Goal: Task Accomplishment & Management: Manage account settings

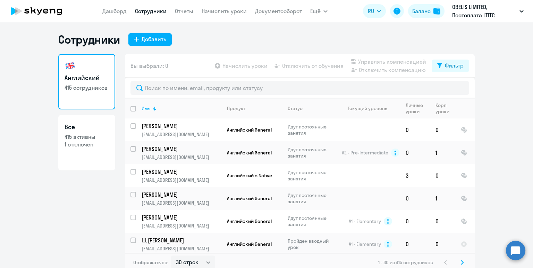
select select "30"
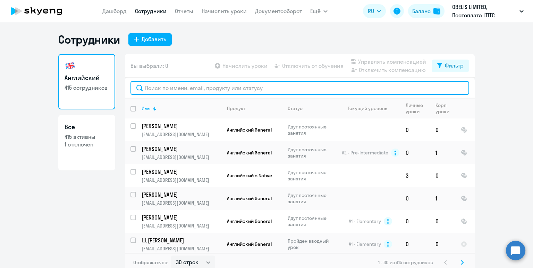
click at [175, 88] on input "text" at bounding box center [299, 88] width 338 height 14
paste input "Соколов"
type input "Соколов"
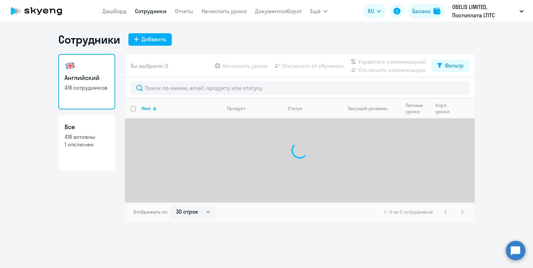
select select "30"
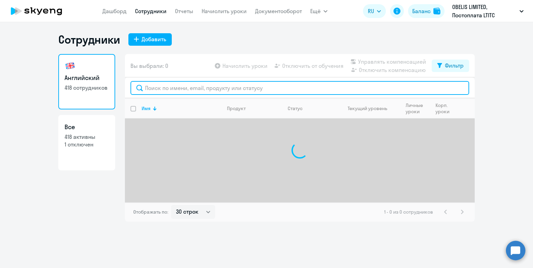
click at [170, 87] on input "text" at bounding box center [299, 88] width 338 height 14
paste input "Соколов"
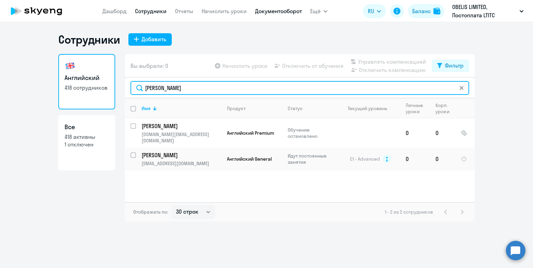
type input "Соколов"
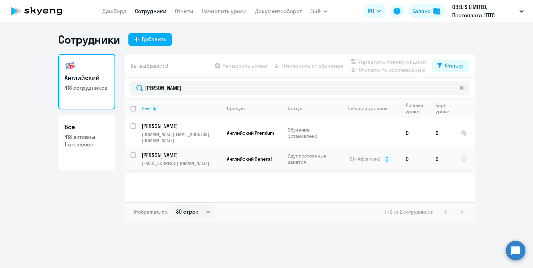
click at [133, 153] on input "select row 6452092" at bounding box center [137, 160] width 14 height 14
checkbox input "true"
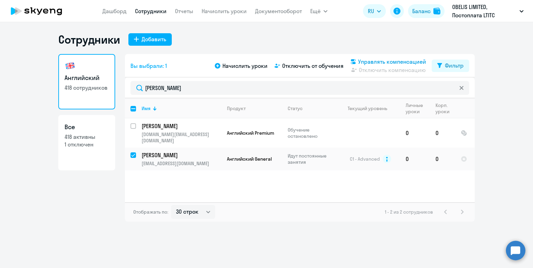
click at [365, 60] on span "Управлять компенсацией" at bounding box center [392, 62] width 68 height 8
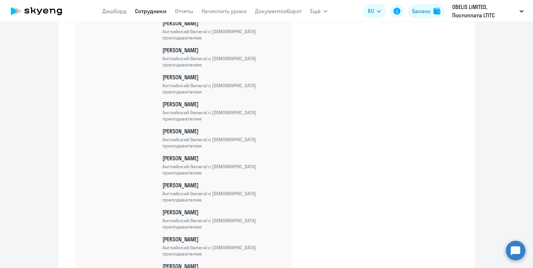
scroll to position [10059, 0]
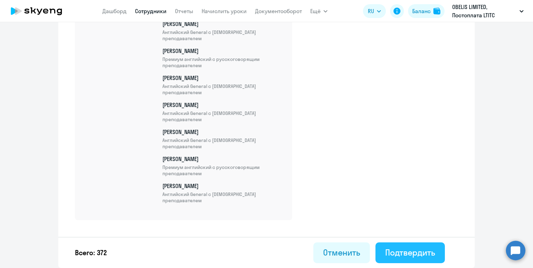
click at [417, 258] on button "Подтвердить" at bounding box center [409, 253] width 69 height 21
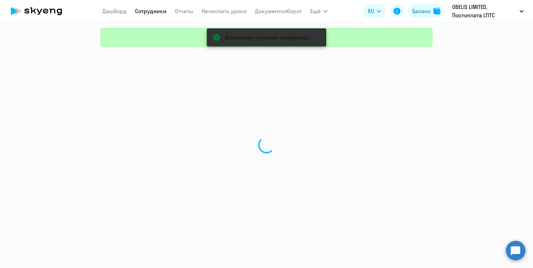
select select "30"
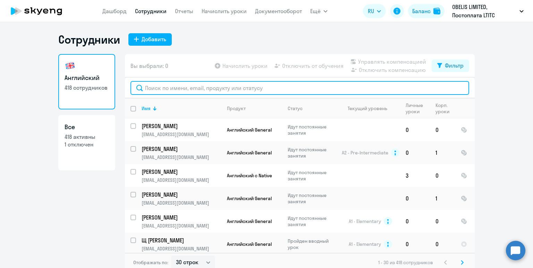
click at [170, 91] on input "text" at bounding box center [299, 88] width 338 height 14
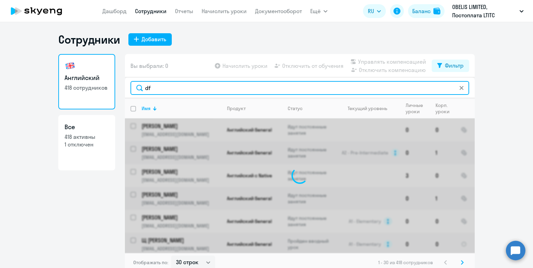
type input "d"
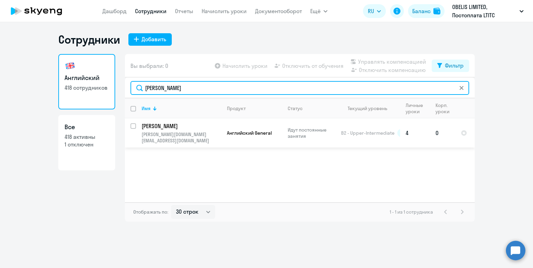
type input "васильченко"
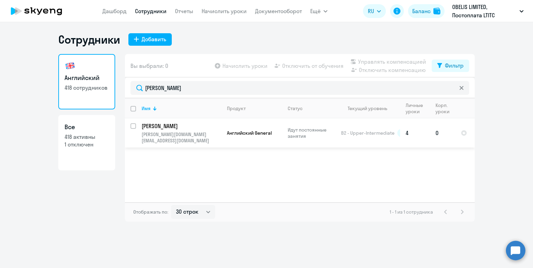
click at [134, 126] on input "select row 6452279" at bounding box center [137, 130] width 14 height 14
checkbox input "true"
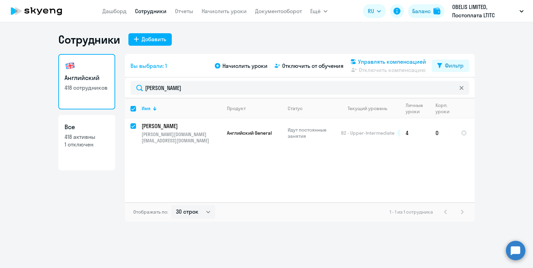
click at [375, 62] on span "Управлять компенсацией" at bounding box center [392, 62] width 68 height 8
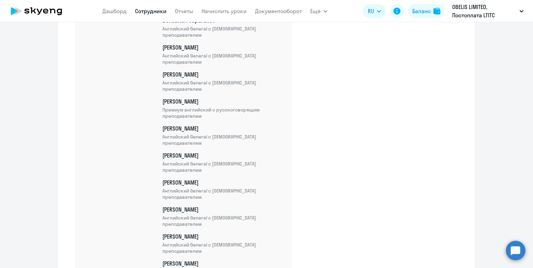
scroll to position [996, 0]
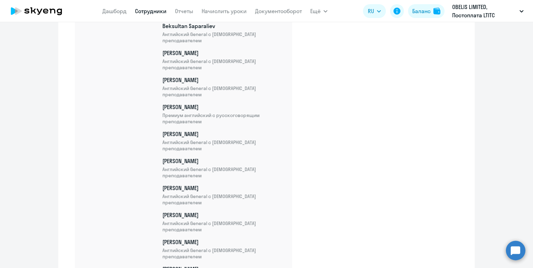
drag, startPoint x: 148, startPoint y: 71, endPoint x: 243, endPoint y: 92, distance: 97.1
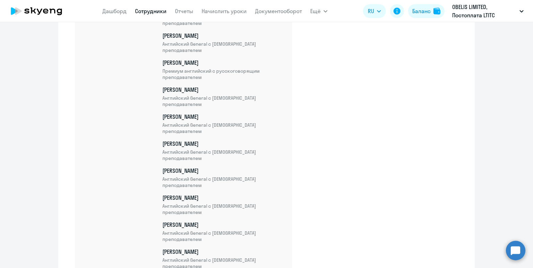
scroll to position [10086, 0]
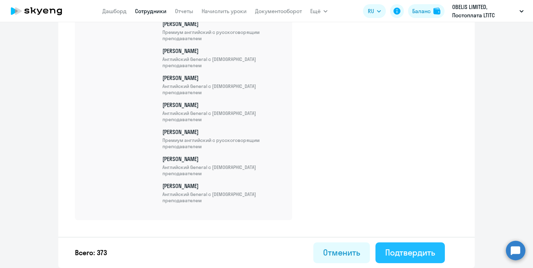
click at [414, 254] on div "Подтвердить" at bounding box center [410, 252] width 50 height 11
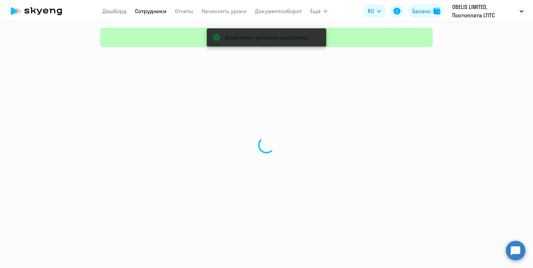
select select "30"
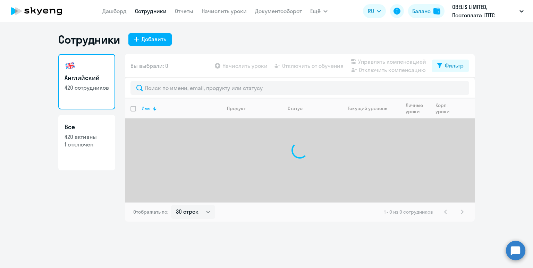
select select "30"
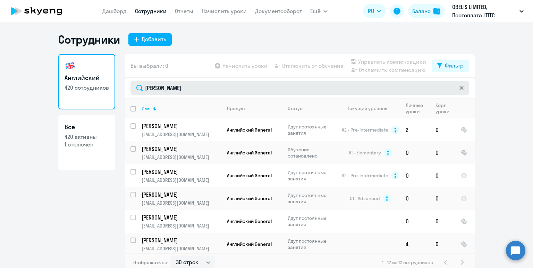
click at [182, 89] on input "Евгений" at bounding box center [299, 88] width 338 height 14
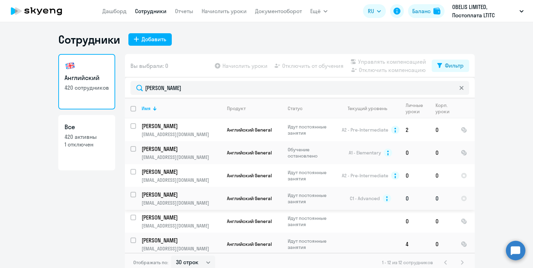
type input "[PERSON_NAME]"
click at [131, 195] on input "select row 6452386" at bounding box center [137, 199] width 14 height 14
checkbox input "true"
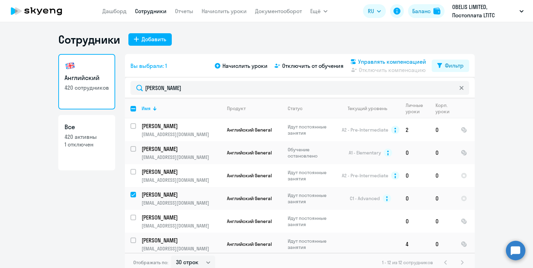
click at [380, 63] on span "Управлять компенсацией" at bounding box center [392, 62] width 68 height 8
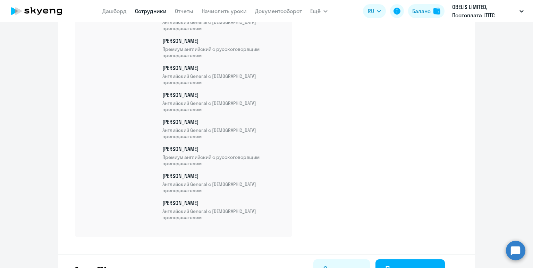
scroll to position [10114, 0]
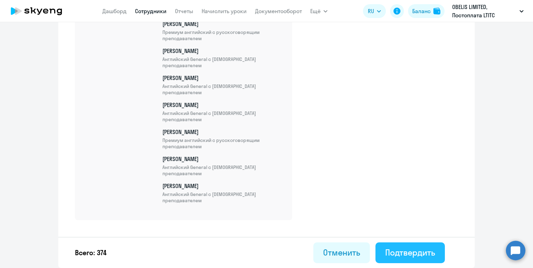
click at [412, 248] on div "Подтвердить" at bounding box center [410, 252] width 50 height 11
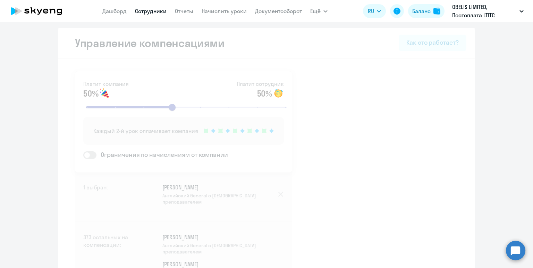
select select "30"
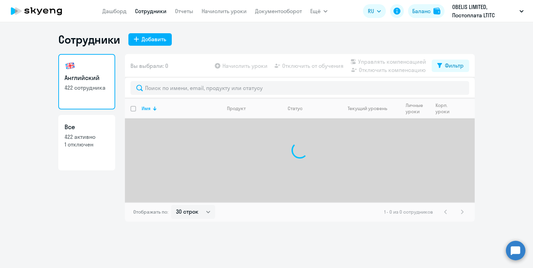
select select "30"
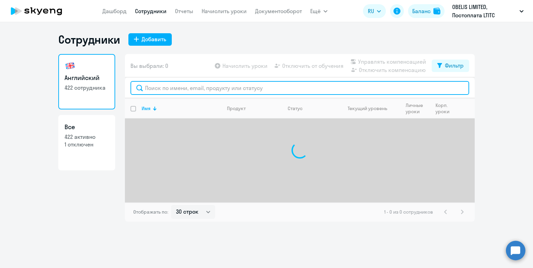
click at [188, 90] on input "text" at bounding box center [299, 88] width 338 height 14
type input "d"
type input "волков"
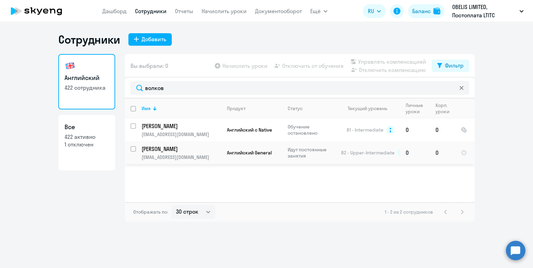
click at [135, 148] on input "select row 6452503" at bounding box center [137, 153] width 14 height 14
checkbox input "true"
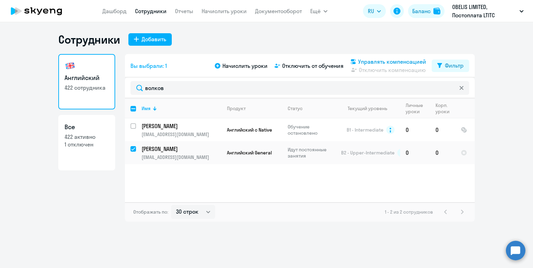
click at [379, 62] on span "Управлять компенсацией" at bounding box center [392, 62] width 68 height 8
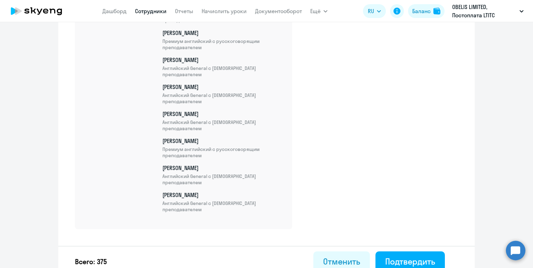
scroll to position [10141, 0]
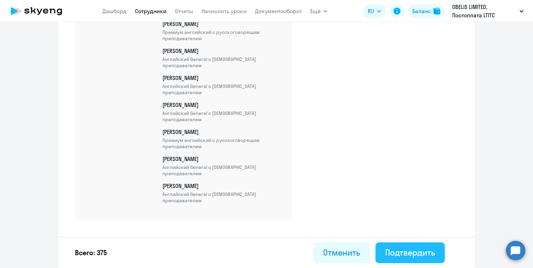
click at [418, 250] on div "Подтвердить" at bounding box center [410, 252] width 50 height 11
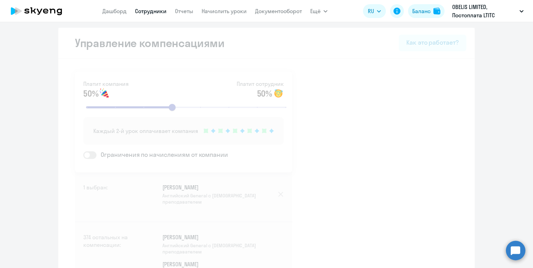
select select "30"
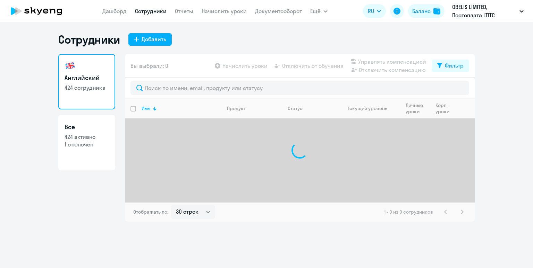
select select "30"
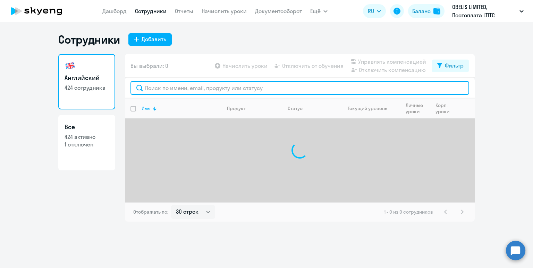
click at [215, 90] on input "text" at bounding box center [299, 88] width 338 height 14
type input "c"
type input "[PERSON_NAME]"
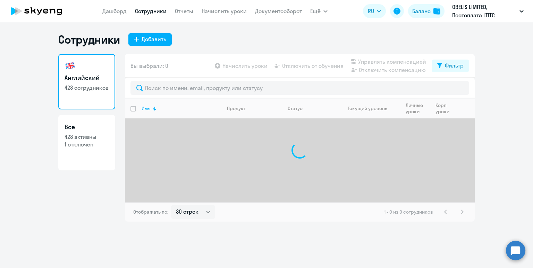
select select "30"
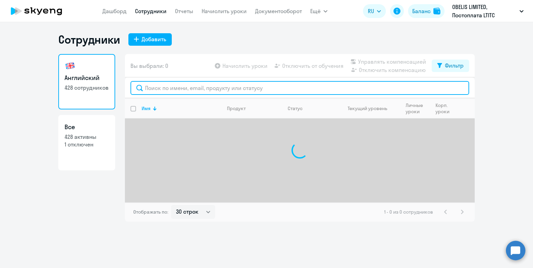
click at [179, 87] on input "text" at bounding box center [299, 88] width 338 height 14
type input "полоник"
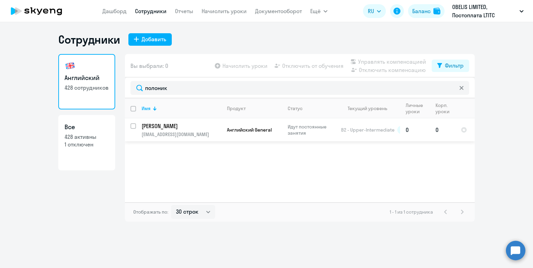
click at [134, 126] on input "select row 6452765" at bounding box center [137, 130] width 14 height 14
checkbox input "true"
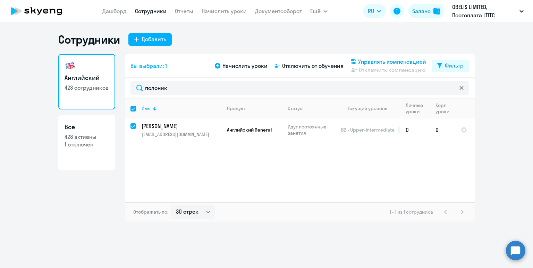
click at [385, 62] on span "Управлять компенсацией" at bounding box center [392, 62] width 68 height 8
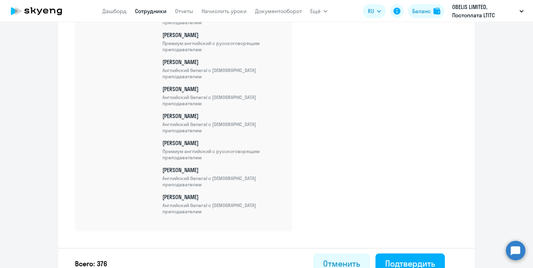
scroll to position [10168, 0]
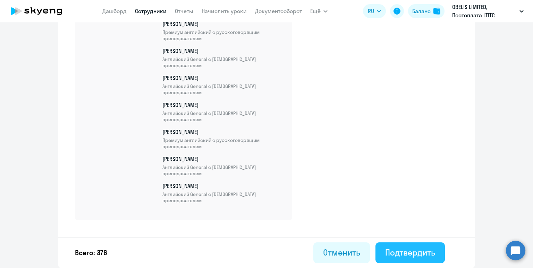
click at [411, 253] on div "Подтвердить" at bounding box center [410, 252] width 50 height 11
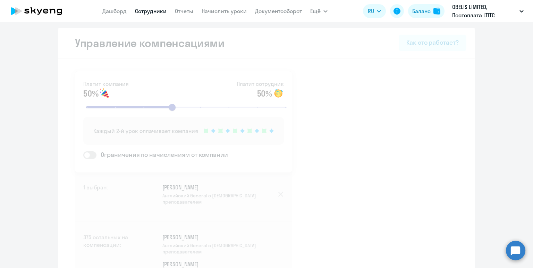
select select "30"
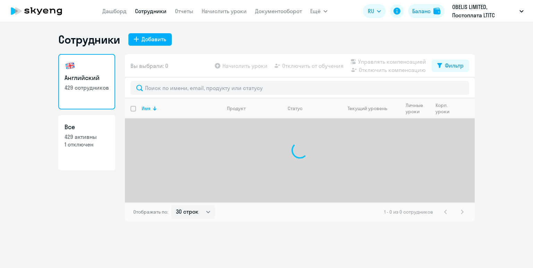
select select "30"
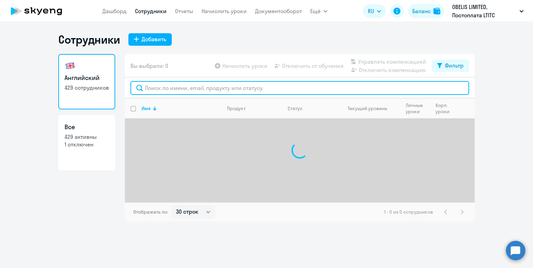
click at [182, 90] on input "text" at bounding box center [299, 88] width 338 height 14
type input "d"
type input "в"
type input "[PERSON_NAME]"
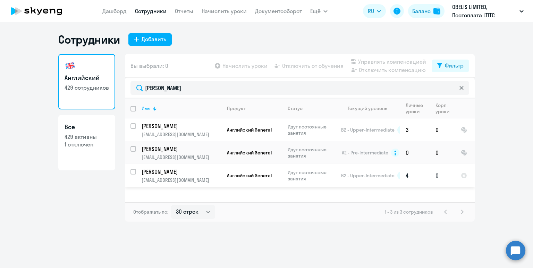
click at [131, 171] on input "select row 6452788" at bounding box center [137, 176] width 14 height 14
checkbox input "true"
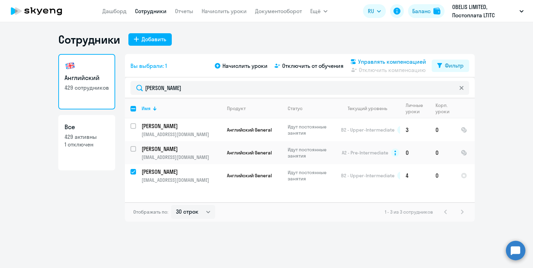
click at [370, 62] on span "Управлять компенсацией" at bounding box center [392, 62] width 68 height 8
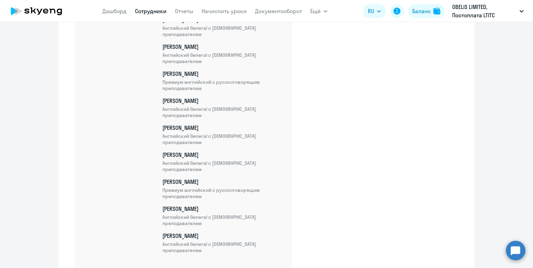
scroll to position [10195, 0]
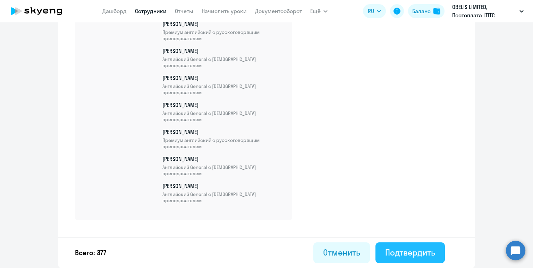
click at [412, 251] on div "Подтвердить" at bounding box center [410, 252] width 50 height 11
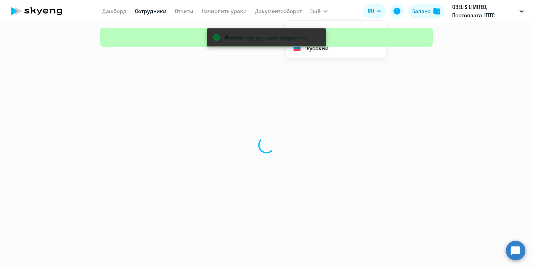
select select "30"
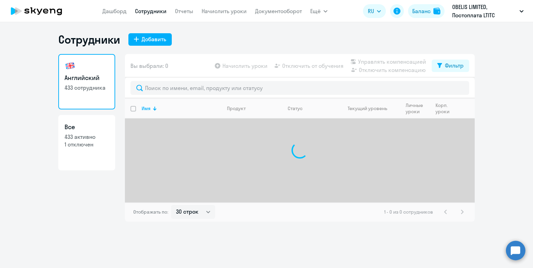
select select "30"
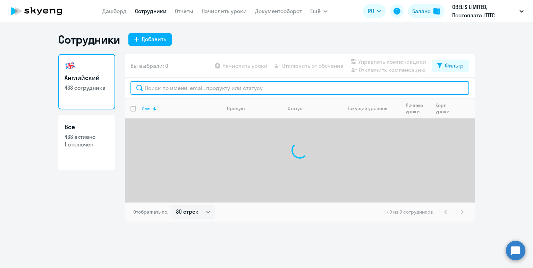
click at [174, 88] on input "text" at bounding box center [299, 88] width 338 height 14
type input ","
type input "барыбин"
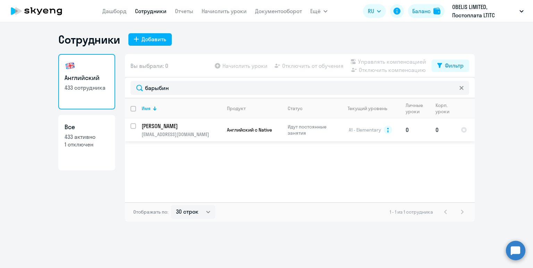
click at [132, 126] on input "select row 6453428" at bounding box center [137, 130] width 14 height 14
checkbox input "true"
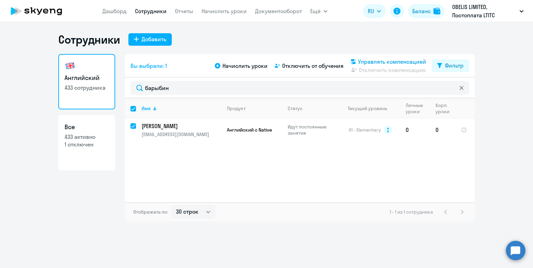
click at [366, 59] on span "Управлять компенсацией" at bounding box center [392, 62] width 68 height 8
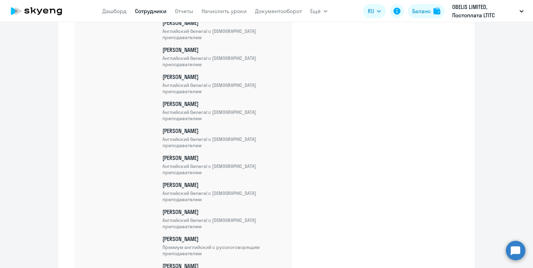
scroll to position [10222, 0]
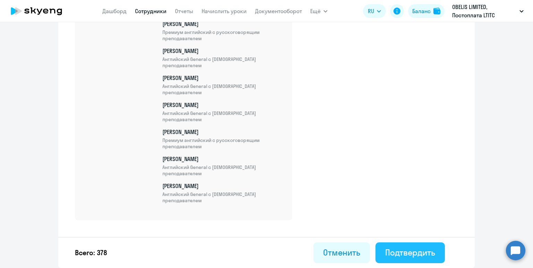
click at [403, 254] on div "Подтвердить" at bounding box center [410, 252] width 50 height 11
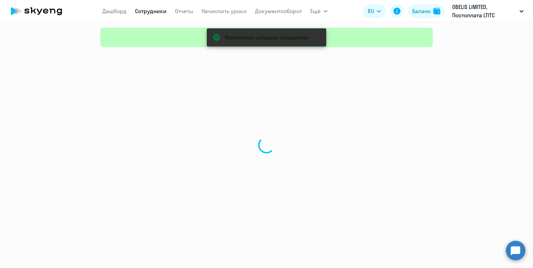
select select "30"
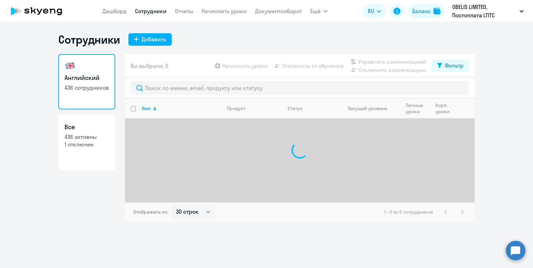
select select "30"
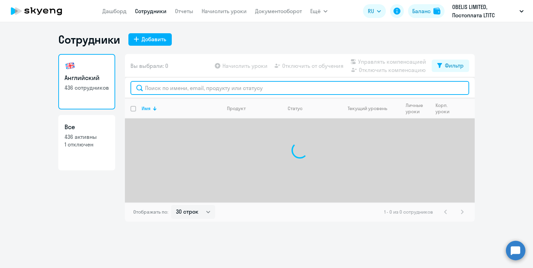
click at [180, 87] on input "text" at bounding box center [299, 88] width 338 height 14
type input "g"
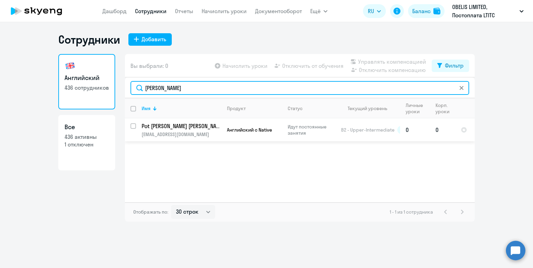
type input "потемкин"
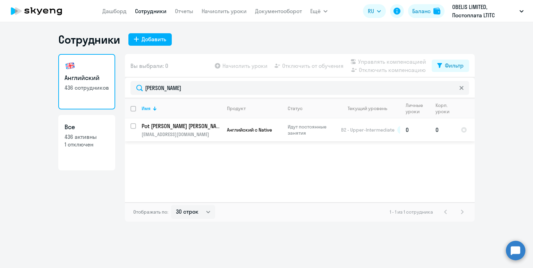
click at [134, 127] on input "select row 6453953" at bounding box center [137, 130] width 14 height 14
checkbox input "true"
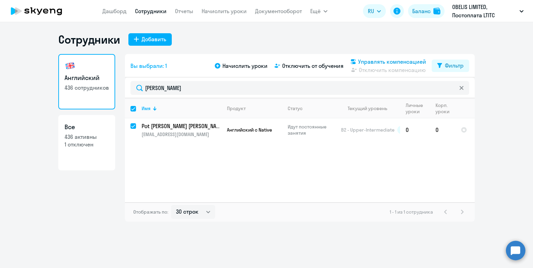
click at [387, 63] on span "Управлять компенсацией" at bounding box center [392, 62] width 68 height 8
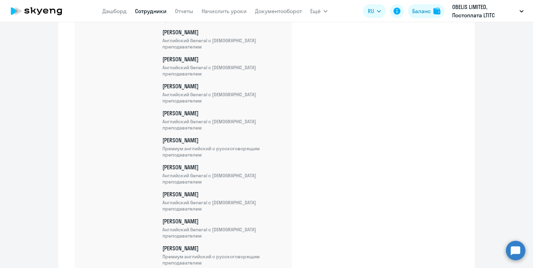
scroll to position [10249, 0]
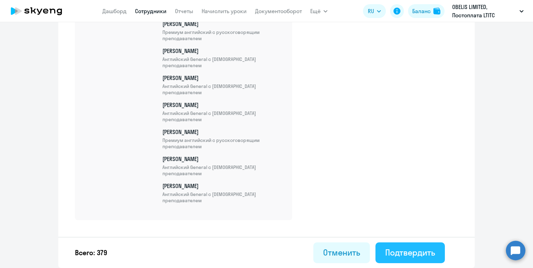
click at [411, 251] on div "Подтвердить" at bounding box center [410, 252] width 50 height 11
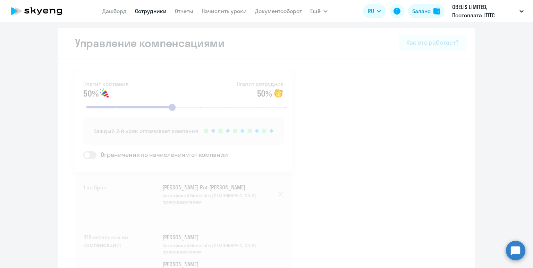
select select "30"
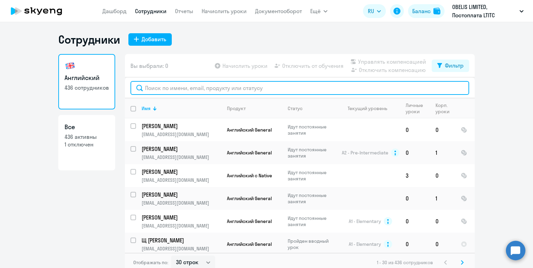
click at [163, 88] on input "text" at bounding box center [299, 88] width 338 height 14
paste input "Khack"
type input "Khack"
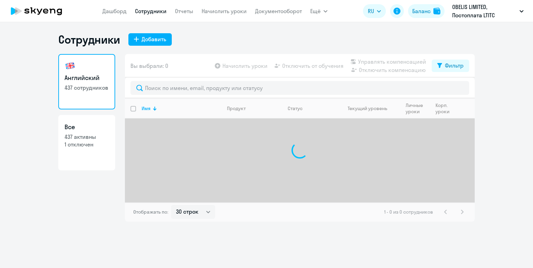
select select "30"
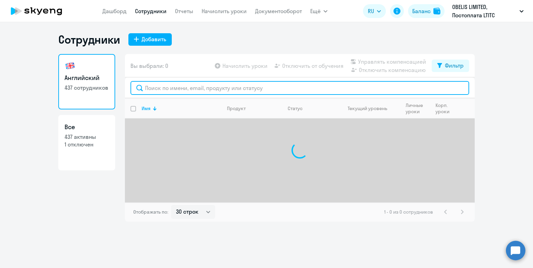
click at [164, 90] on input "text" at bounding box center [299, 88] width 338 height 14
paste input "Khack"
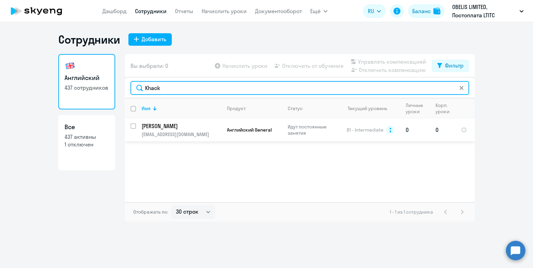
type input "Khack"
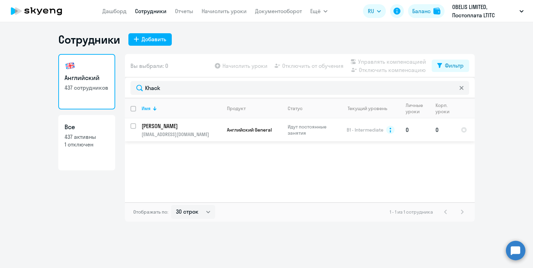
click at [132, 126] on input "select row 6453972" at bounding box center [137, 130] width 14 height 14
checkbox input "true"
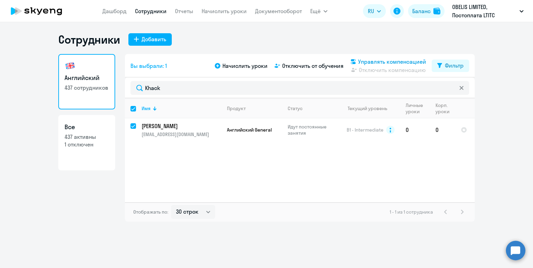
click at [386, 62] on span "Управлять компенсацией" at bounding box center [392, 62] width 68 height 8
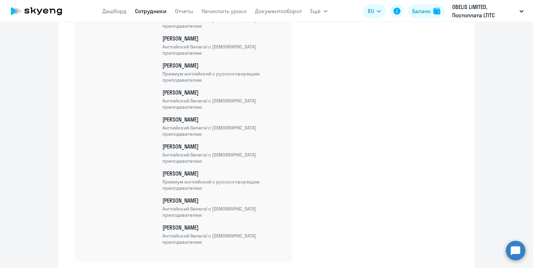
scroll to position [10276, 0]
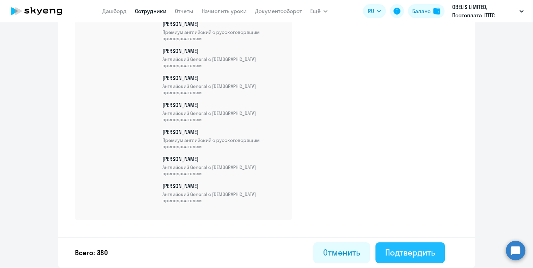
click at [408, 252] on div "Подтвердить" at bounding box center [410, 252] width 50 height 11
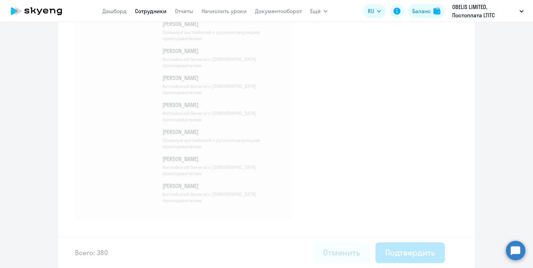
select select "30"
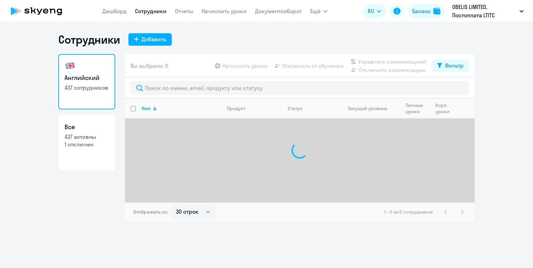
select select "30"
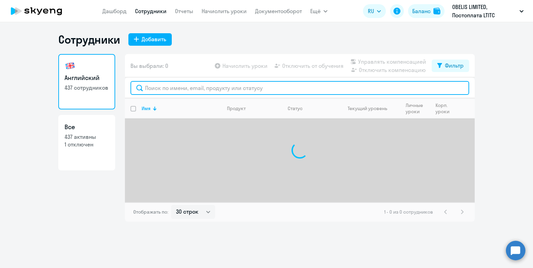
click at [194, 89] on input "text" at bounding box center [299, 88] width 338 height 14
type input "r"
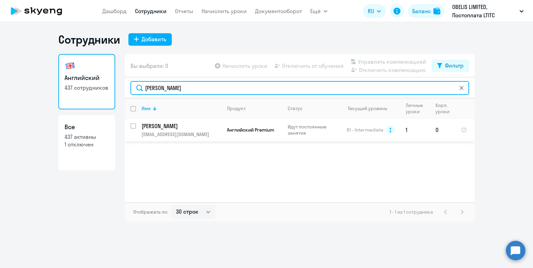
type input "[PERSON_NAME]"
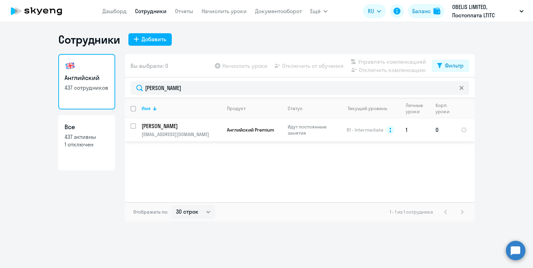
click at [135, 125] on input "select row 6453983" at bounding box center [137, 130] width 14 height 14
checkbox input "true"
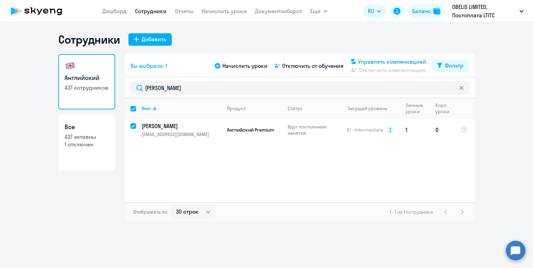
click at [371, 63] on span "Управлять компенсацией" at bounding box center [392, 62] width 68 height 8
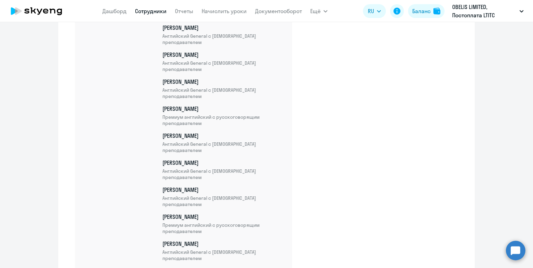
scroll to position [10303, 0]
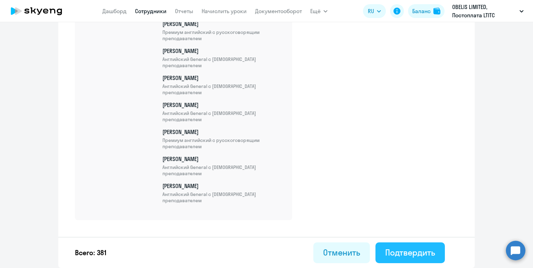
click at [412, 250] on div "Подтвердить" at bounding box center [410, 252] width 50 height 11
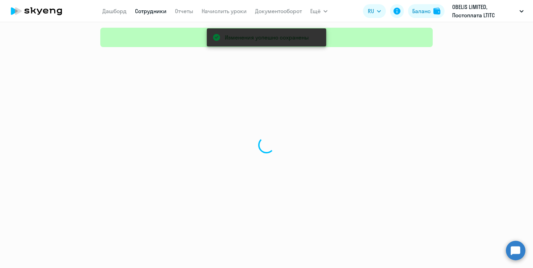
select select "30"
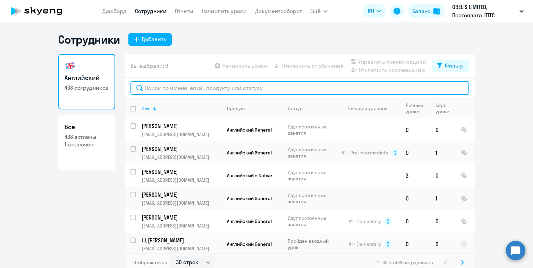
click at [185, 92] on input "text" at bounding box center [299, 88] width 338 height 14
paste input "Iliashenko"
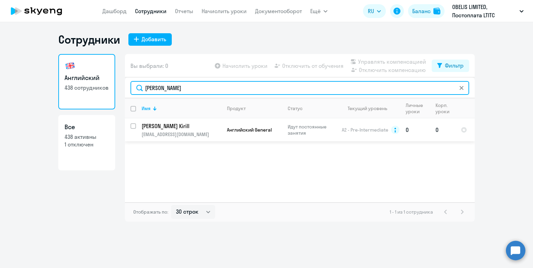
type input "Iliashenko"
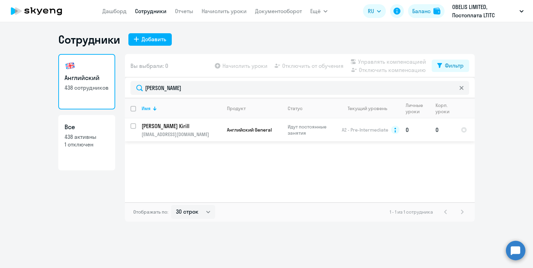
click at [131, 124] on input "select row 6454116" at bounding box center [137, 130] width 14 height 14
checkbox input "true"
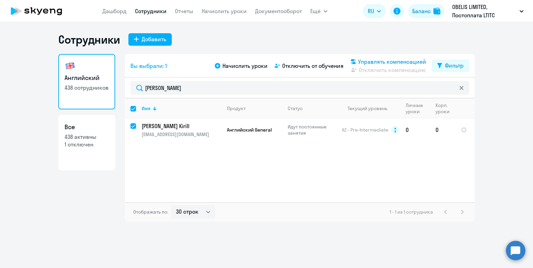
click at [372, 62] on span "Управлять компенсацией" at bounding box center [392, 62] width 68 height 8
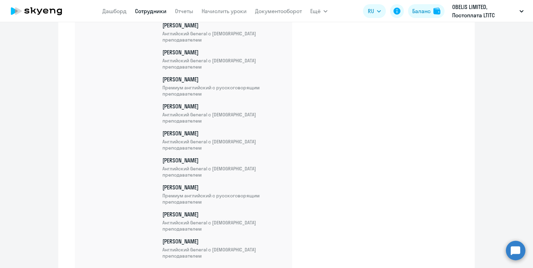
scroll to position [10330, 0]
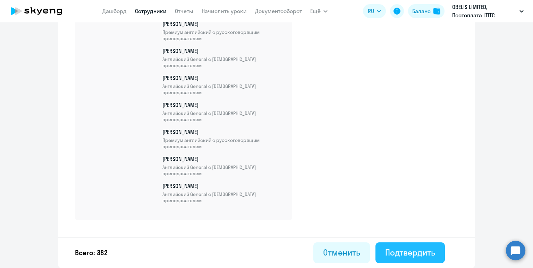
click at [395, 248] on div "Подтвердить" at bounding box center [410, 252] width 50 height 11
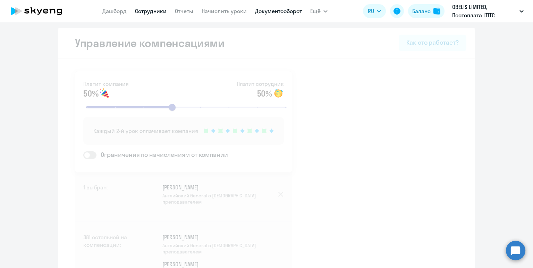
select select "30"
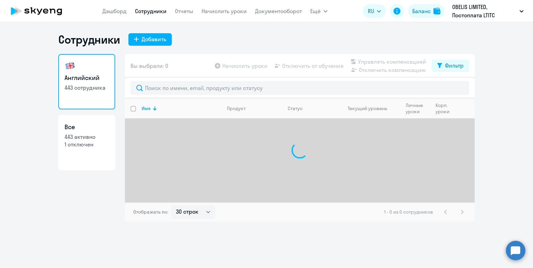
select select "30"
click at [195, 89] on input "text" at bounding box center [299, 88] width 338 height 14
type input "k"
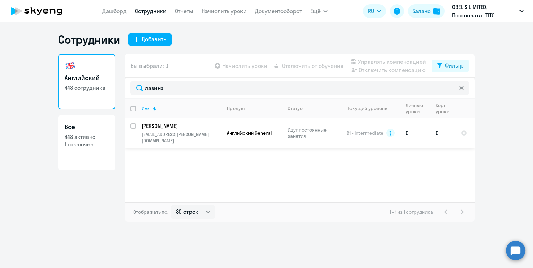
type input "лазина"
drag, startPoint x: 135, startPoint y: 126, endPoint x: 150, endPoint y: 108, distance: 23.8
click at [135, 126] on input "select row 6454476" at bounding box center [137, 130] width 14 height 14
checkbox input "true"
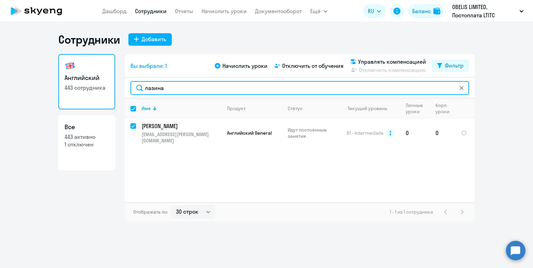
drag, startPoint x: 168, startPoint y: 90, endPoint x: 140, endPoint y: 93, distance: 27.9
click at [145, 88] on input "лазина" at bounding box center [299, 88] width 338 height 14
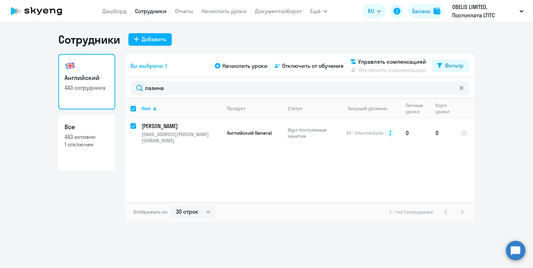
click at [133, 109] on input "select all" at bounding box center [137, 113] width 14 height 14
checkbox input "false"
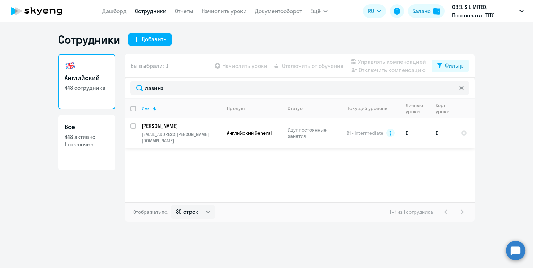
click at [132, 127] on input "select row 6454476" at bounding box center [137, 130] width 14 height 14
checkbox input "true"
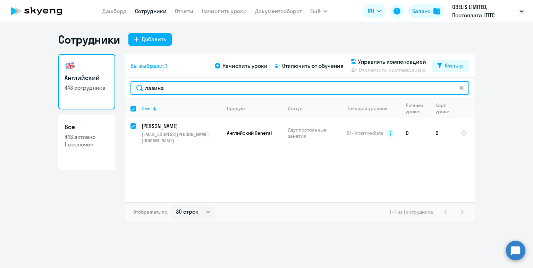
drag, startPoint x: 166, startPoint y: 89, endPoint x: 131, endPoint y: 85, distance: 36.0
click at [131, 85] on input "лазина" at bounding box center [299, 88] width 338 height 14
type input "и"
checkbox input "false"
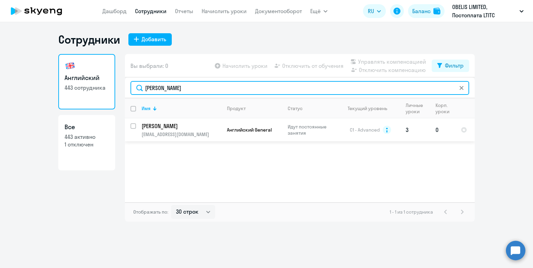
type input "ильяшенко"
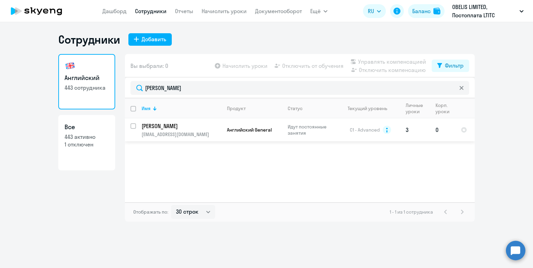
click at [134, 126] on input "select row 6454498" at bounding box center [137, 130] width 14 height 14
checkbox input "true"
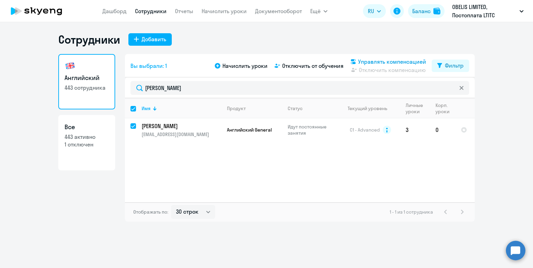
click at [399, 60] on span "Управлять компенсацией" at bounding box center [392, 62] width 68 height 8
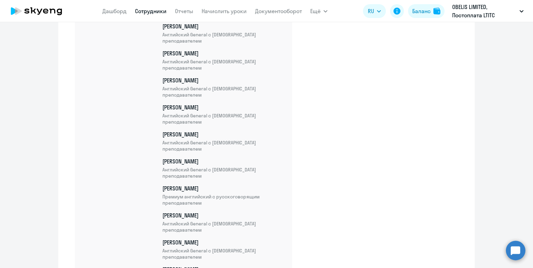
scroll to position [10357, 0]
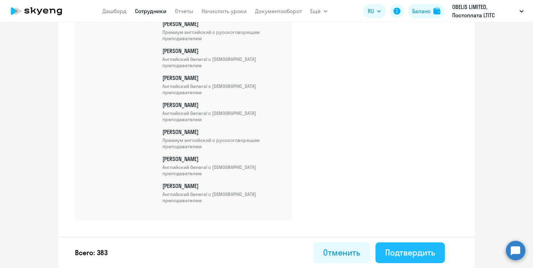
click at [420, 252] on div "Подтвердить" at bounding box center [410, 252] width 50 height 11
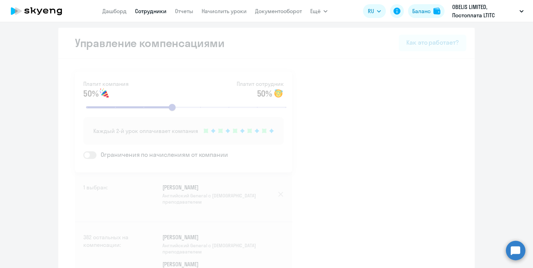
select select "30"
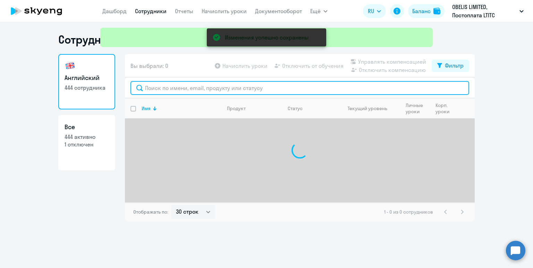
click at [198, 91] on input "text" at bounding box center [299, 88] width 338 height 14
type input "лазина"
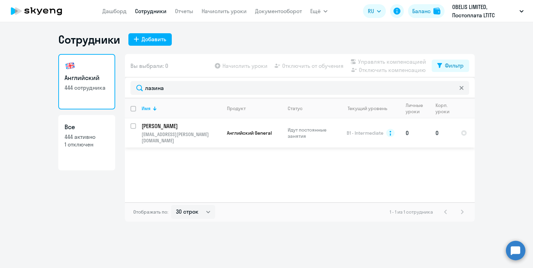
click at [134, 126] on input "select row 6454476" at bounding box center [137, 130] width 14 height 14
checkbox input "true"
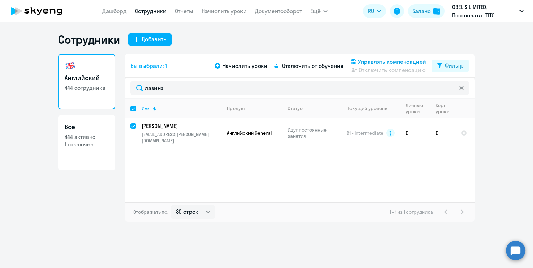
click at [378, 61] on span "Управлять компенсацией" at bounding box center [392, 62] width 68 height 8
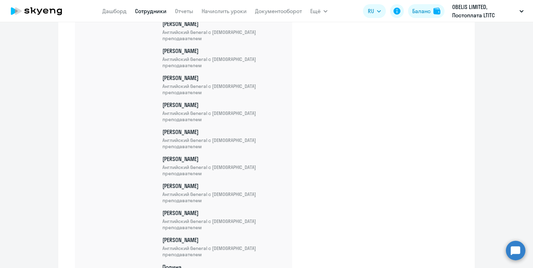
scroll to position [10384, 0]
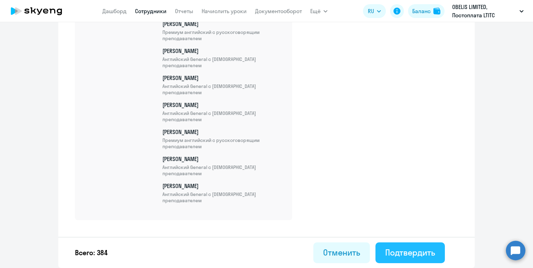
click at [409, 253] on div "Подтвердить" at bounding box center [410, 252] width 50 height 11
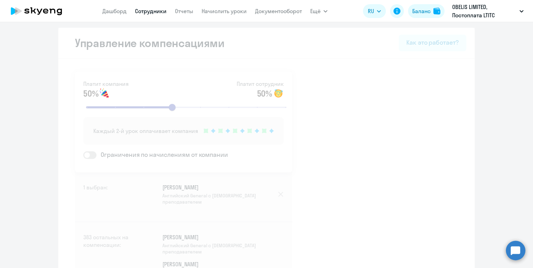
select select "30"
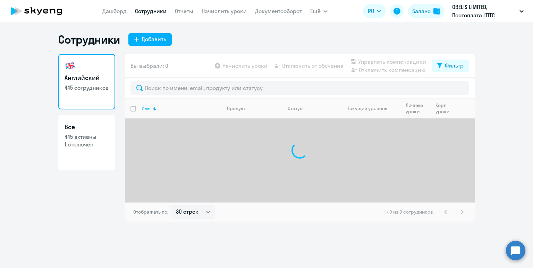
select select "30"
click at [165, 87] on input "text" at bounding box center [299, 88] width 338 height 14
type input "v"
type input "[PERSON_NAME]"
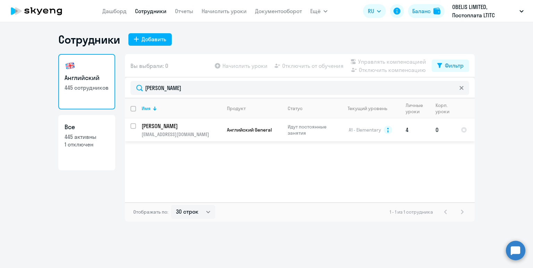
click at [132, 124] on input "select row 6454542" at bounding box center [137, 130] width 14 height 14
checkbox input "true"
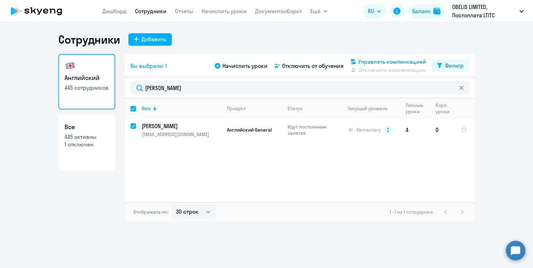
click at [384, 62] on span "Управлять компенсацией" at bounding box center [392, 62] width 68 height 8
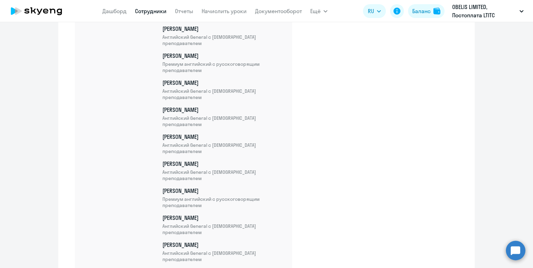
scroll to position [10411, 0]
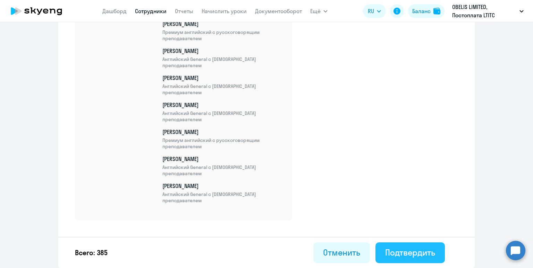
click at [402, 253] on div "Подтвердить" at bounding box center [410, 252] width 50 height 11
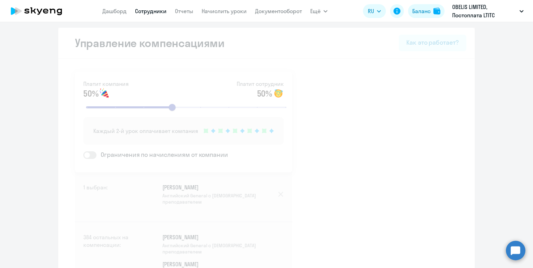
select select "30"
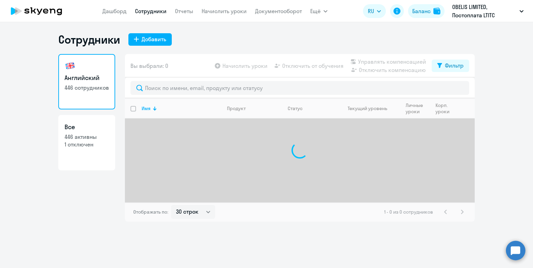
select select "30"
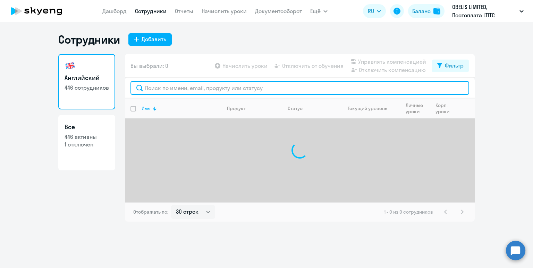
click at [161, 92] on input "text" at bounding box center [299, 88] width 338 height 14
type input "x"
type input "[PERSON_NAME]"
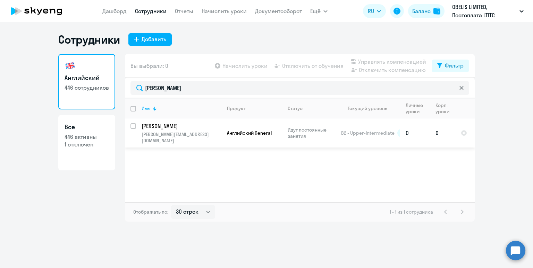
click at [131, 124] on input "select row 6454585" at bounding box center [137, 130] width 14 height 14
checkbox input "true"
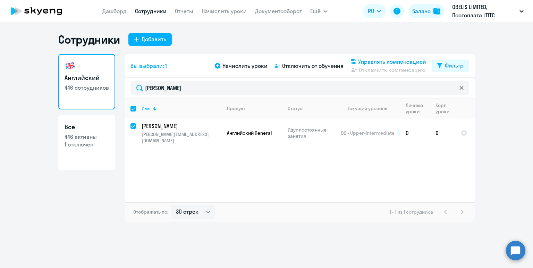
click at [388, 63] on span "Управлять компенсацией" at bounding box center [392, 62] width 68 height 8
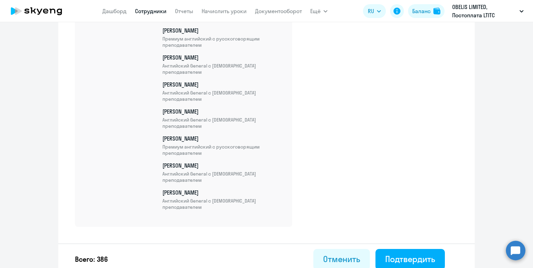
scroll to position [10438, 0]
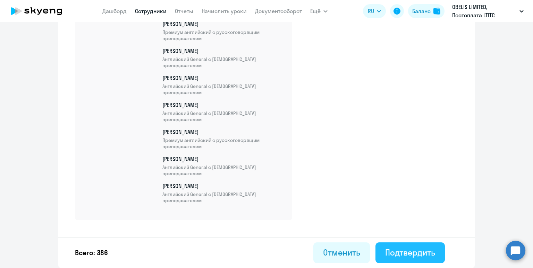
click at [406, 250] on div "Подтвердить" at bounding box center [410, 252] width 50 height 11
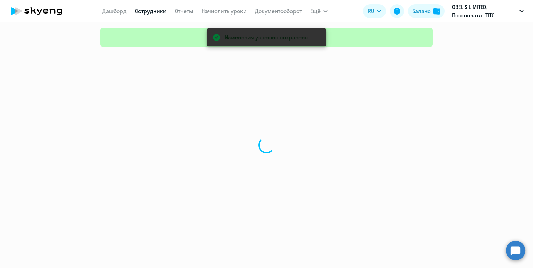
select select "30"
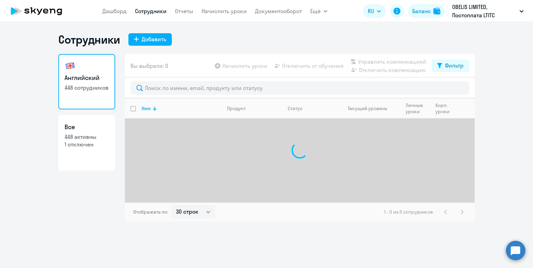
select select "30"
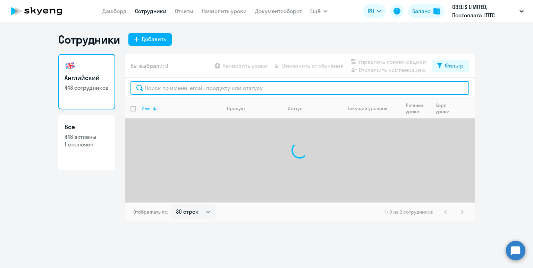
click at [186, 91] on input "text" at bounding box center [299, 88] width 338 height 14
type input "v"
type input "мих"
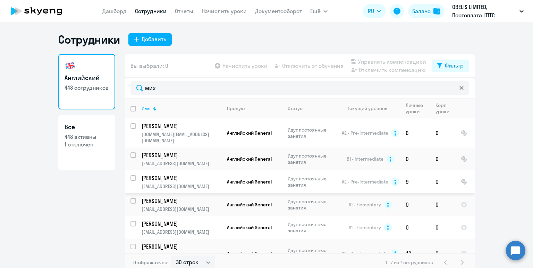
click at [133, 175] on input "select row 6450551" at bounding box center [137, 182] width 14 height 14
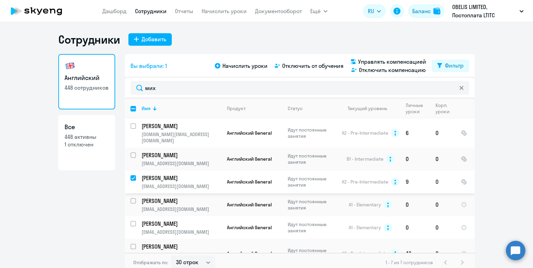
click at [132, 175] on input "deselect row 6450551" at bounding box center [137, 182] width 14 height 14
checkbox input "false"
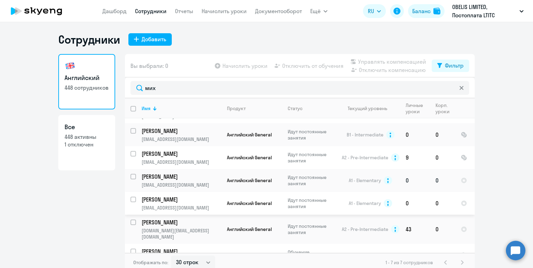
scroll to position [4, 0]
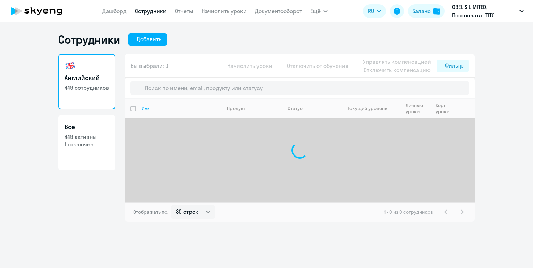
select select "30"
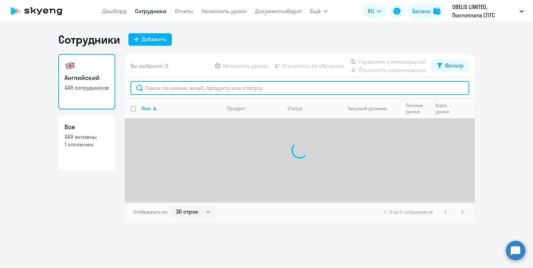
click at [166, 89] on input "text" at bounding box center [299, 88] width 338 height 14
type input "мих"
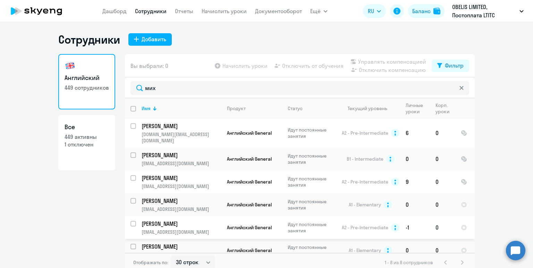
click at [132, 221] on input "select row 6454671" at bounding box center [137, 228] width 14 height 14
checkbox input "true"
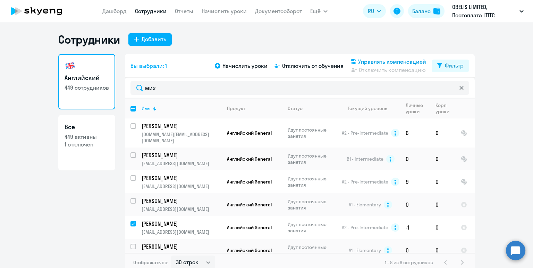
click at [378, 64] on span "Управлять компенсацией" at bounding box center [392, 62] width 68 height 8
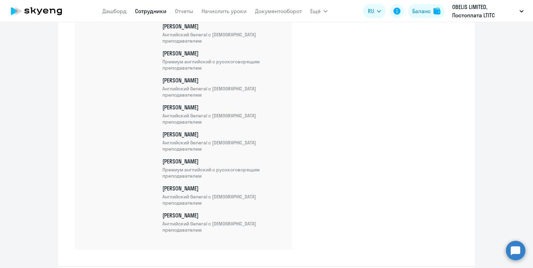
scroll to position [10465, 0]
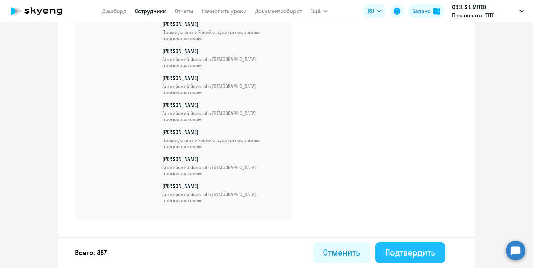
click at [399, 254] on div "Подтвердить" at bounding box center [410, 252] width 50 height 11
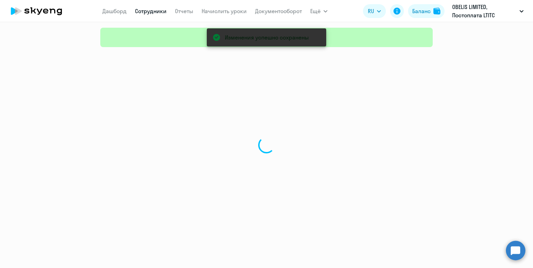
select select "30"
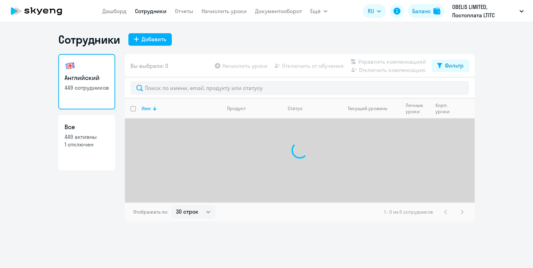
select select "30"
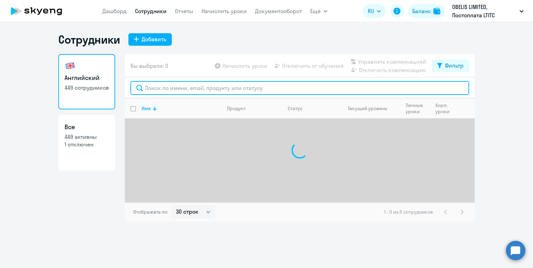
click at [186, 90] on input "text" at bounding box center [299, 88] width 338 height 14
type input "d"
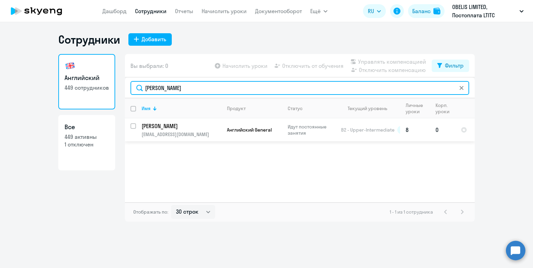
type input "[PERSON_NAME]"
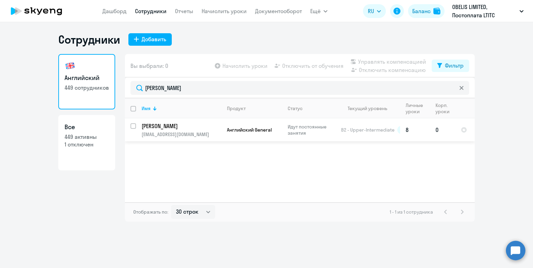
click at [133, 124] on input "select row 6454710" at bounding box center [137, 130] width 14 height 14
checkbox input "true"
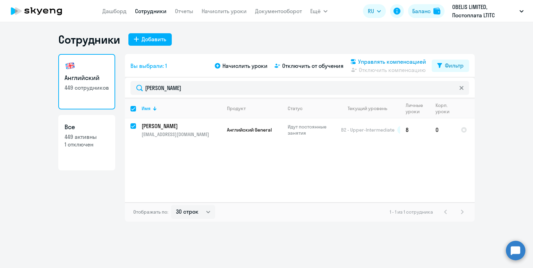
click at [380, 61] on span "Управлять компенсацией" at bounding box center [392, 62] width 68 height 8
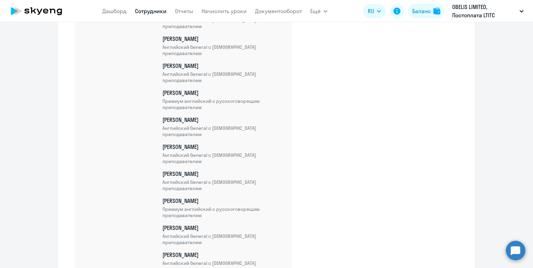
scroll to position [10492, 0]
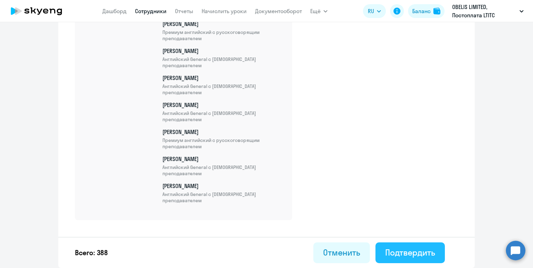
click at [395, 251] on div "Подтвердить" at bounding box center [410, 252] width 50 height 11
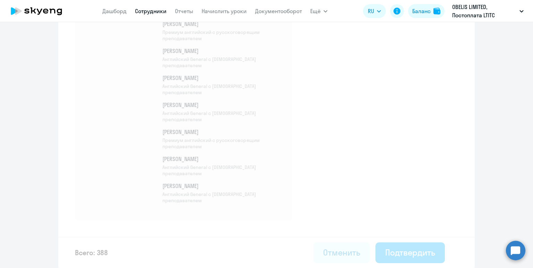
select select "30"
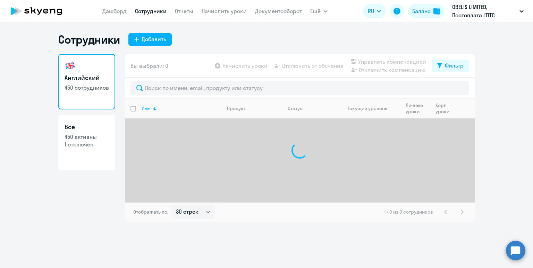
select select "30"
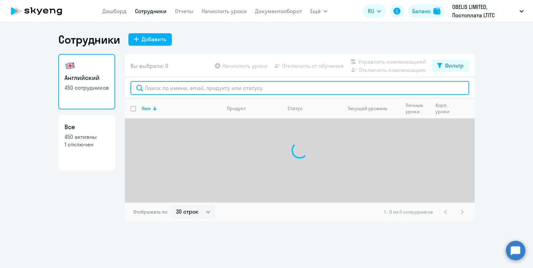
click at [171, 90] on input "text" at bounding box center [299, 88] width 338 height 14
type input "v"
type input "[PERSON_NAME]"
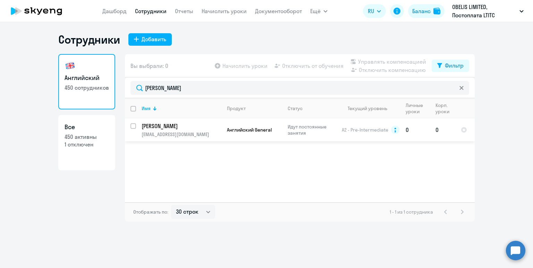
click at [133, 126] on input "select row 6454719" at bounding box center [137, 130] width 14 height 14
checkbox input "true"
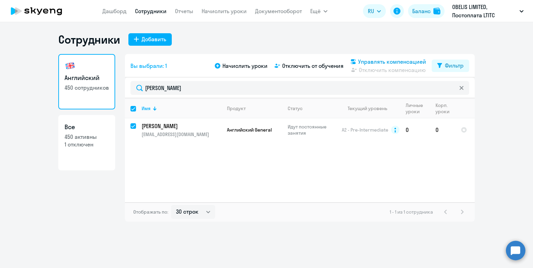
click at [376, 61] on span "Управлять компенсацией" at bounding box center [392, 62] width 68 height 8
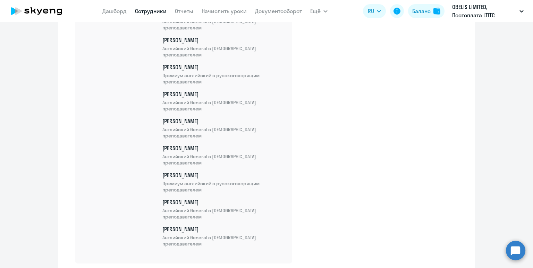
scroll to position [10519, 0]
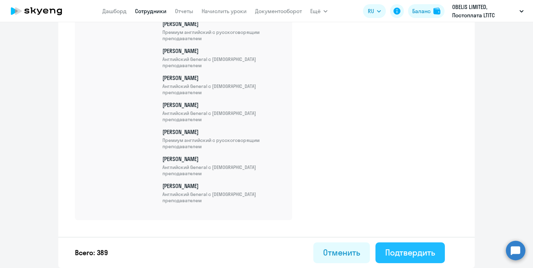
click at [412, 252] on div "Подтвердить" at bounding box center [410, 252] width 50 height 11
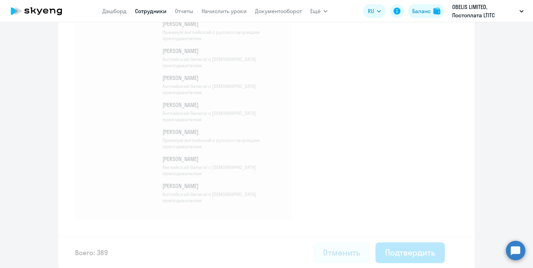
select select "30"
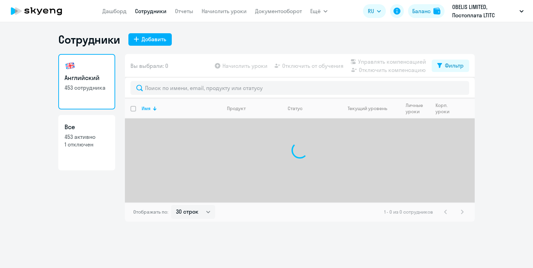
select select "30"
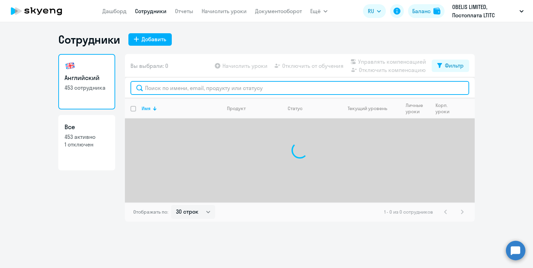
click at [168, 89] on input "text" at bounding box center [299, 88] width 338 height 14
type input "c"
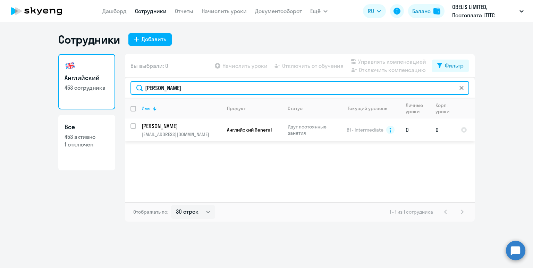
type input "степанова"
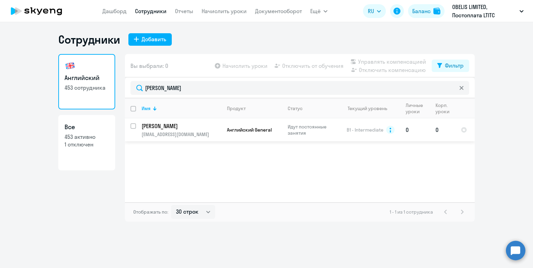
click at [134, 126] on input "select row 6455030" at bounding box center [137, 130] width 14 height 14
checkbox input "true"
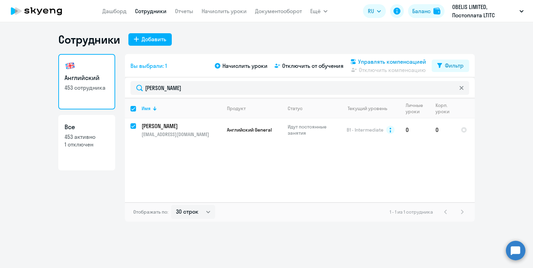
click at [382, 62] on span "Управлять компенсацией" at bounding box center [392, 62] width 68 height 8
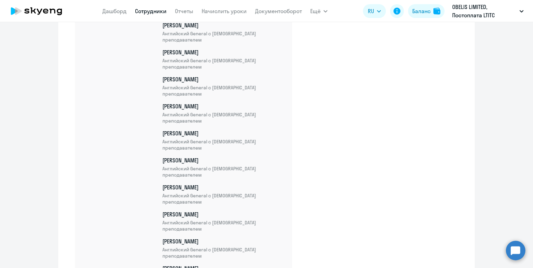
scroll to position [10546, 0]
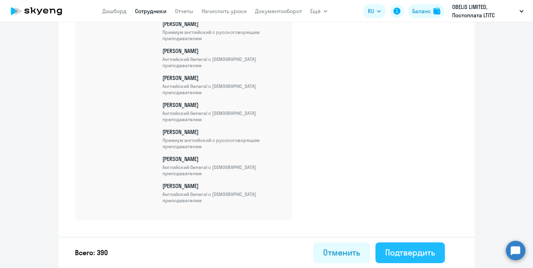
click at [416, 251] on div "Подтвердить" at bounding box center [410, 252] width 50 height 11
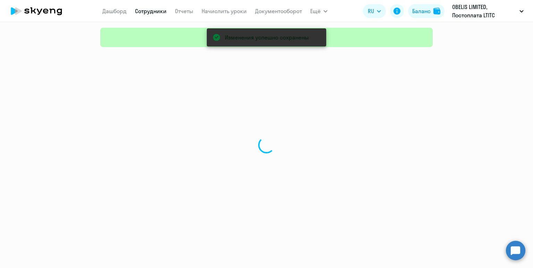
select select "30"
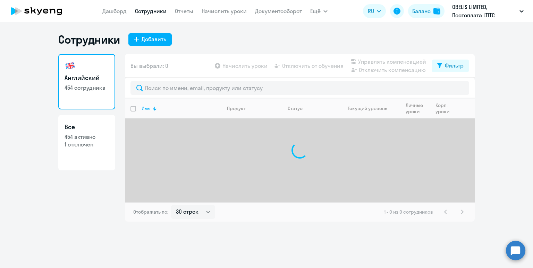
select select "30"
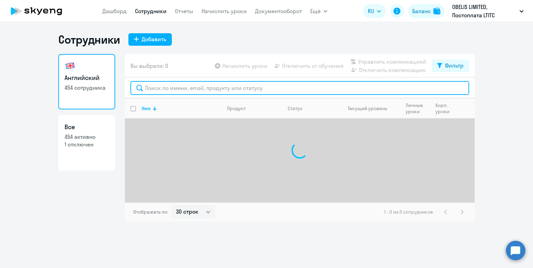
click at [197, 91] on input "text" at bounding box center [299, 88] width 338 height 14
type input "f"
type input "ажевская"
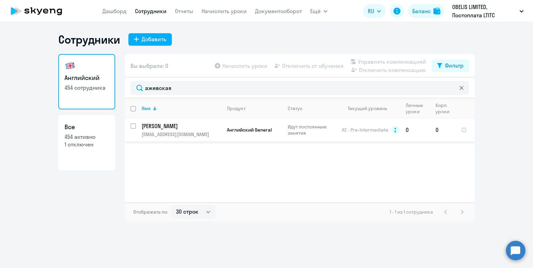
click at [131, 126] on input "select row 6455151" at bounding box center [137, 130] width 14 height 14
checkbox input "true"
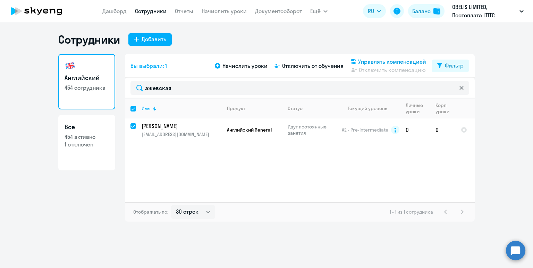
click at [382, 63] on span "Управлять компенсацией" at bounding box center [392, 62] width 68 height 8
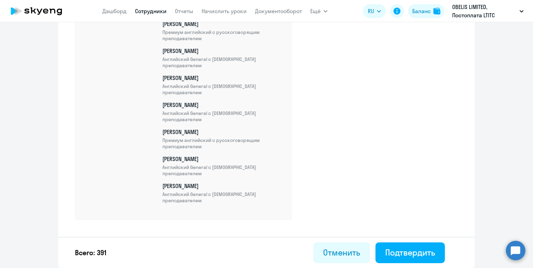
scroll to position [10572, 0]
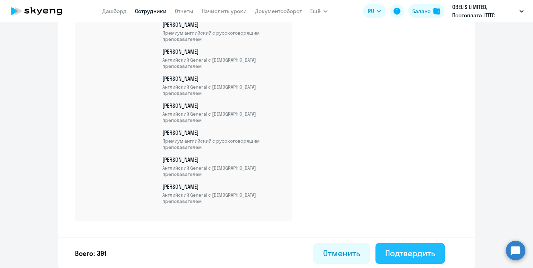
click at [399, 252] on div "Подтвердить" at bounding box center [410, 253] width 50 height 11
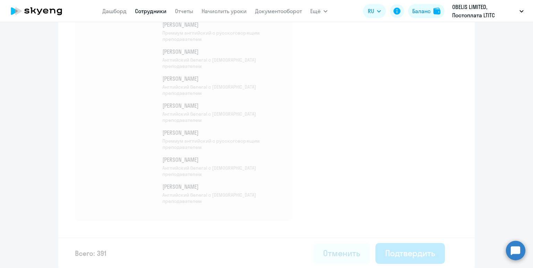
scroll to position [10573, 0]
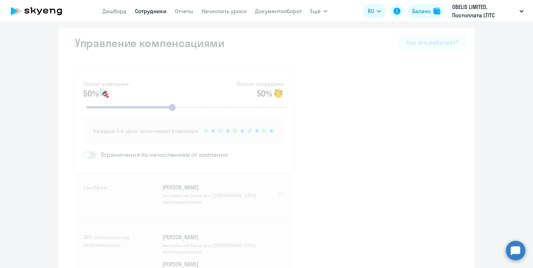
select select "30"
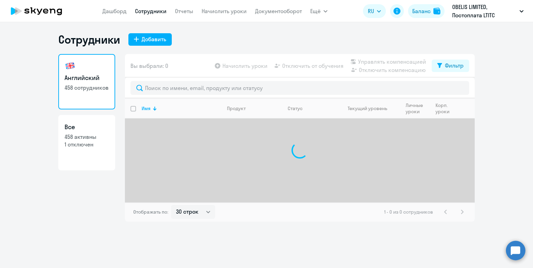
select select "30"
type input "d"
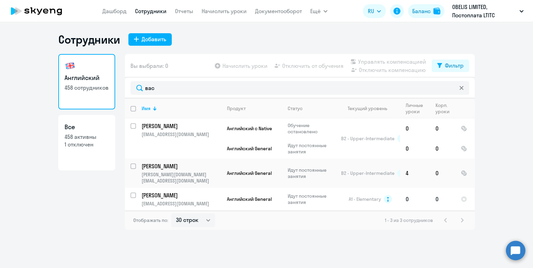
type input "вас"
click at [132, 193] on input "select row 6455358" at bounding box center [137, 200] width 14 height 14
checkbox input "true"
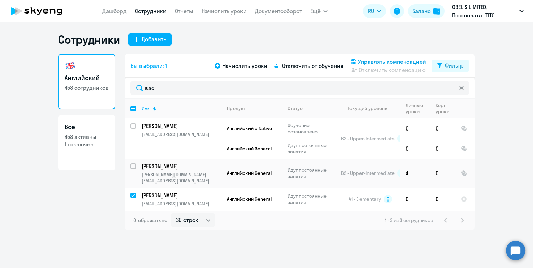
click at [376, 63] on span "Управлять компенсацией" at bounding box center [392, 62] width 68 height 8
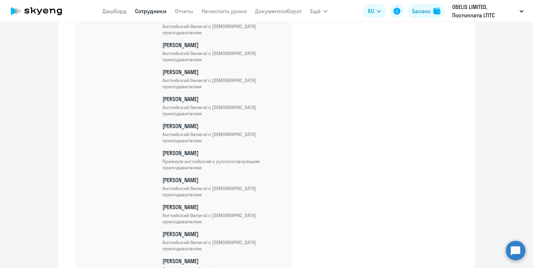
scroll to position [10600, 0]
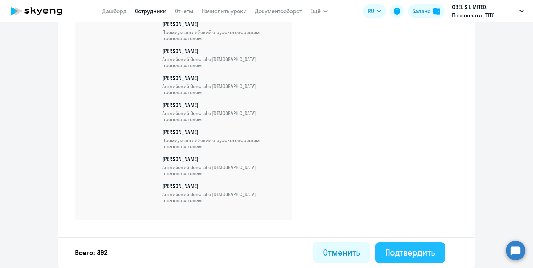
click at [402, 250] on div "Подтвердить" at bounding box center [410, 252] width 50 height 11
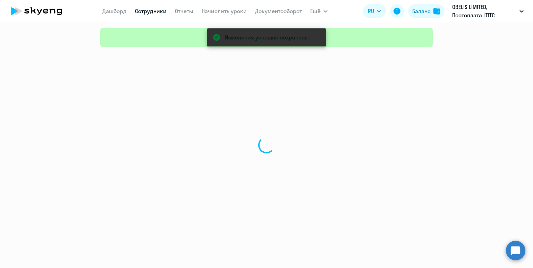
select select "30"
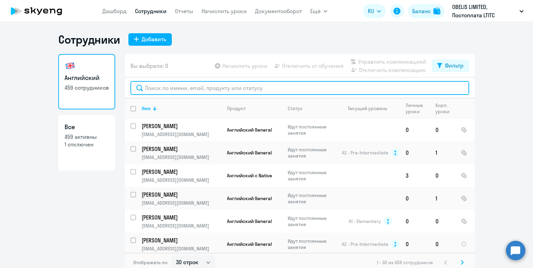
click at [171, 89] on input "text" at bounding box center [299, 88] width 338 height 14
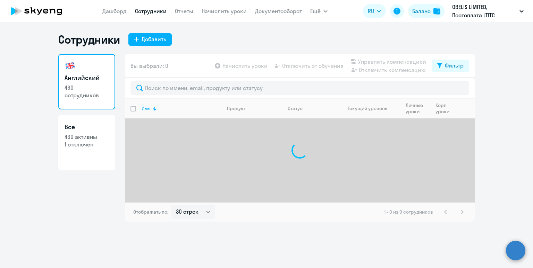
select select "30"
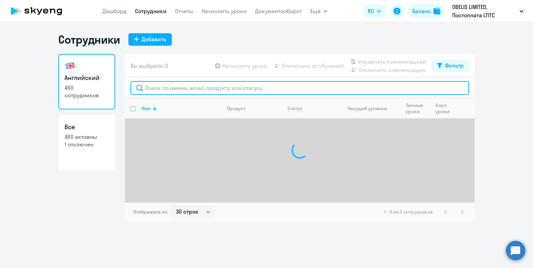
click at [171, 89] on input "text" at bounding box center [299, 88] width 338 height 14
type input "d"
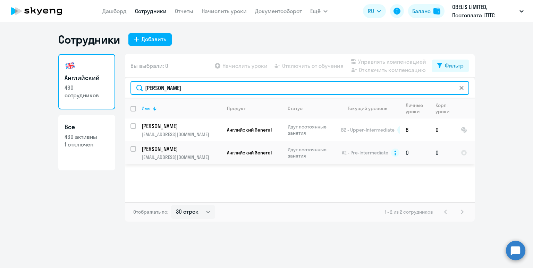
type input "[PERSON_NAME]"
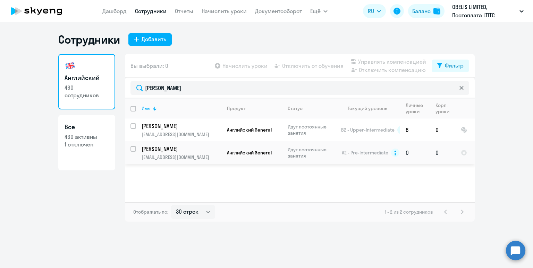
drag, startPoint x: 133, startPoint y: 150, endPoint x: 150, endPoint y: 152, distance: 17.1
click at [134, 150] on input "select row 6455406" at bounding box center [137, 153] width 14 height 14
checkbox input "true"
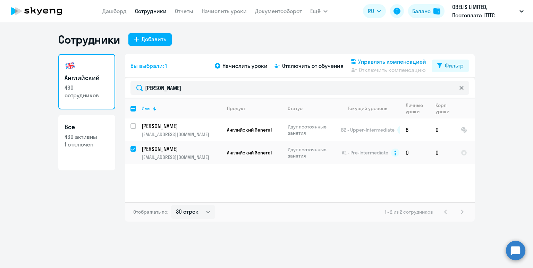
click at [379, 61] on span "Управлять компенсацией" at bounding box center [392, 62] width 68 height 8
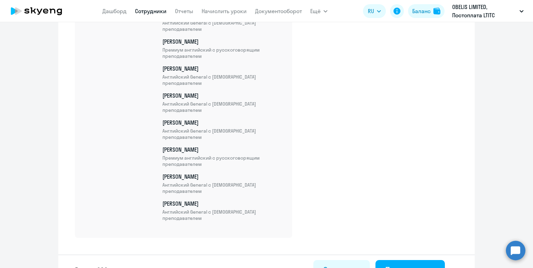
scroll to position [10627, 0]
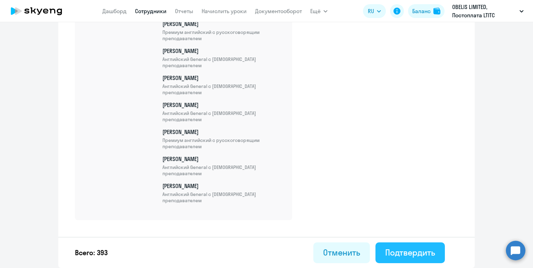
click at [415, 255] on div "Подтвердить" at bounding box center [410, 252] width 50 height 11
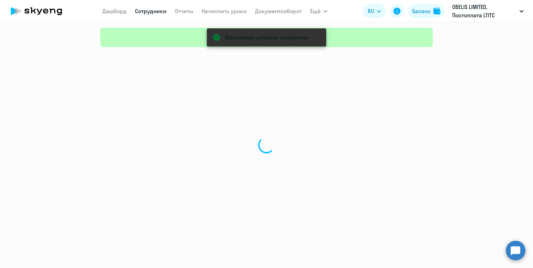
select select "30"
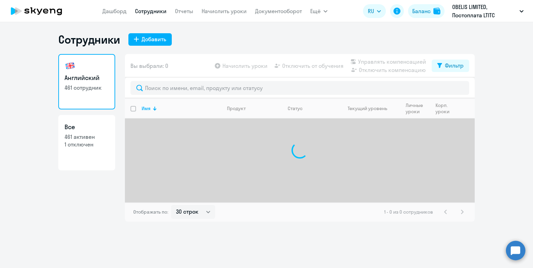
select select "30"
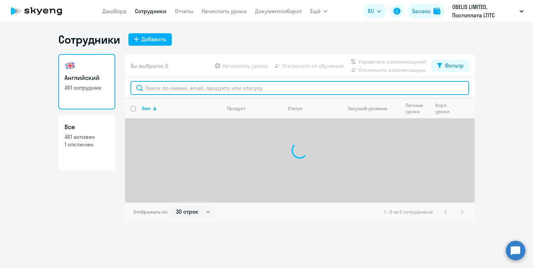
click at [187, 90] on input "text" at bounding box center [299, 88] width 338 height 14
type input "[PERSON_NAME]"
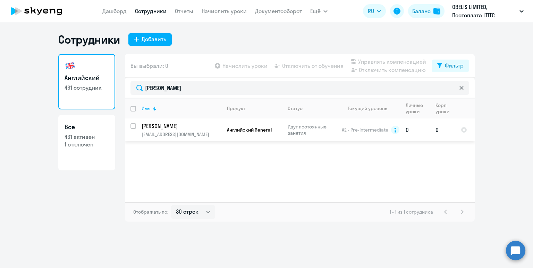
click at [134, 126] on input "select row 6455533" at bounding box center [137, 130] width 14 height 14
checkbox input "true"
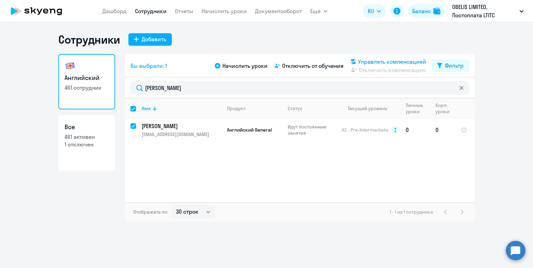
click at [394, 62] on span "Управлять компенсацией" at bounding box center [392, 62] width 68 height 8
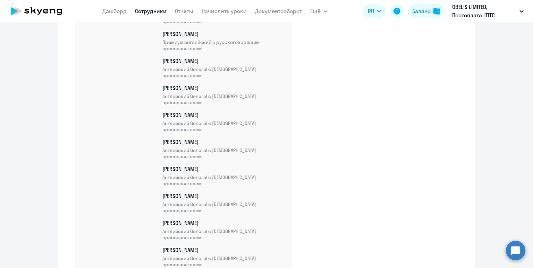
scroll to position [10654, 0]
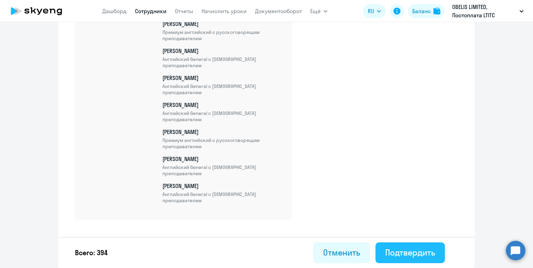
click at [415, 251] on div "Подтвердить" at bounding box center [410, 252] width 50 height 11
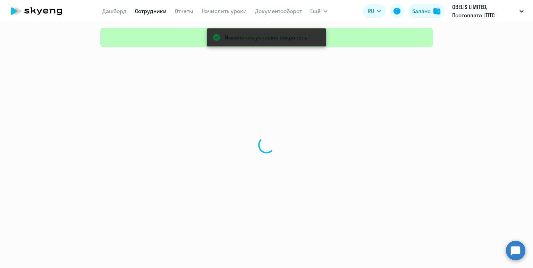
select select "30"
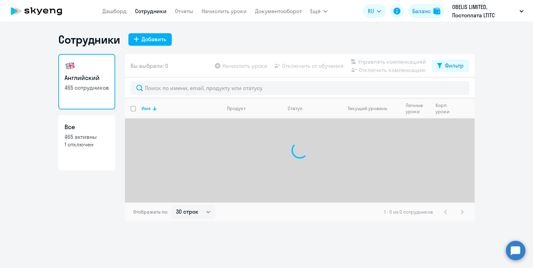
select select "30"
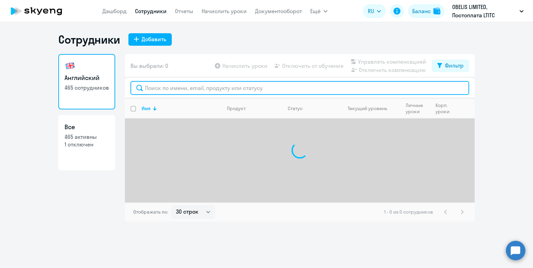
click at [192, 87] on input "text" at bounding box center [299, 88] width 338 height 14
type input "u"
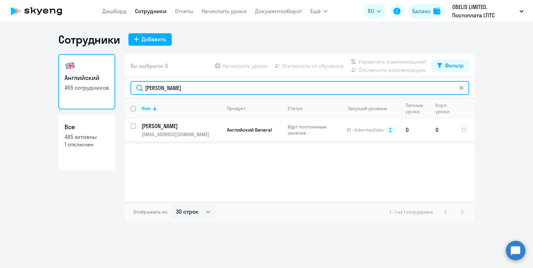
type input "грабовский"
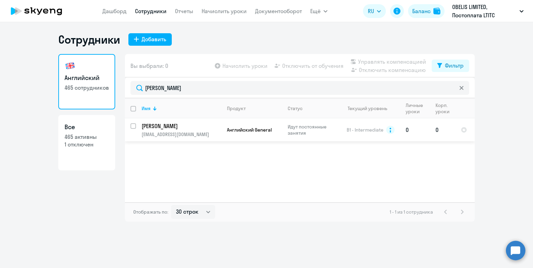
click at [134, 126] on input "select row 6458509" at bounding box center [137, 130] width 14 height 14
checkbox input "true"
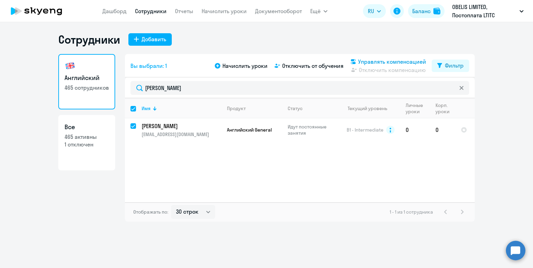
click at [394, 61] on span "Управлять компенсацией" at bounding box center [392, 62] width 68 height 8
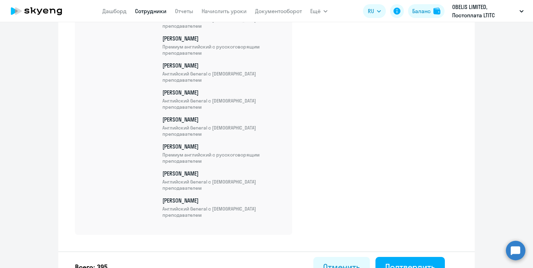
scroll to position [10682, 0]
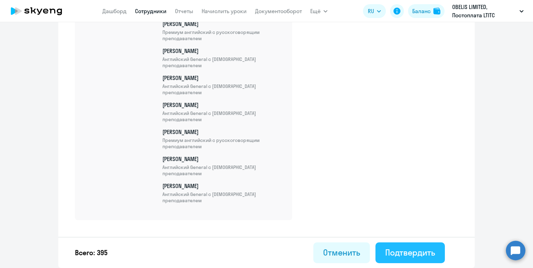
click at [404, 255] on div "Подтвердить" at bounding box center [410, 252] width 50 height 11
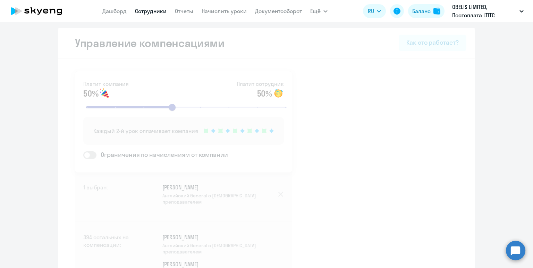
select select "30"
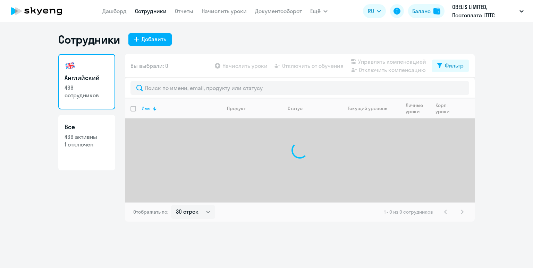
select select "30"
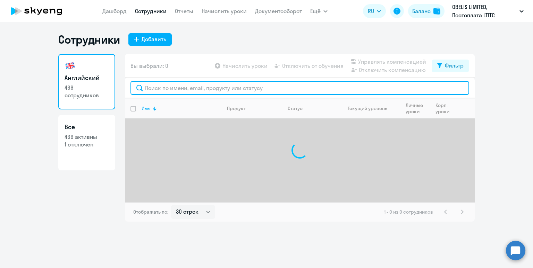
click at [177, 86] on input "text" at bounding box center [299, 88] width 338 height 14
type input "u"
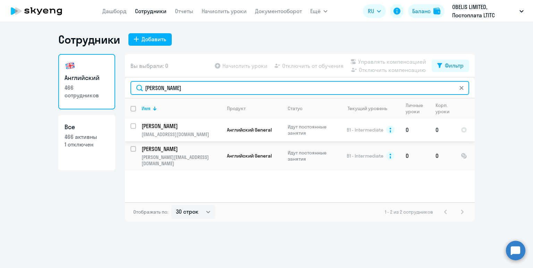
type input "[PERSON_NAME]"
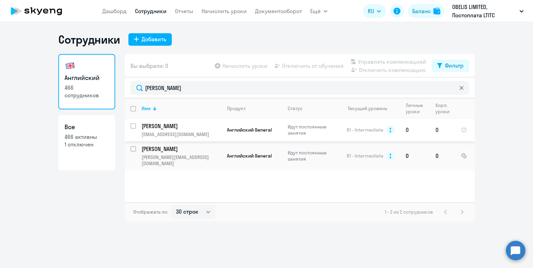
click at [132, 126] on input "select row 6458638" at bounding box center [137, 130] width 14 height 14
checkbox input "true"
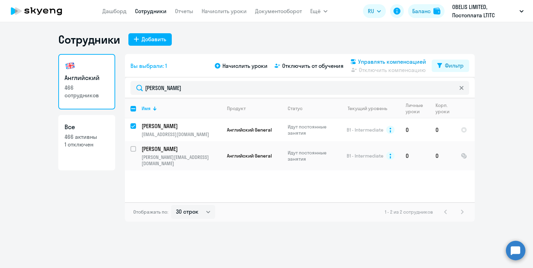
click at [368, 61] on span "Управлять компенсацией" at bounding box center [392, 62] width 68 height 8
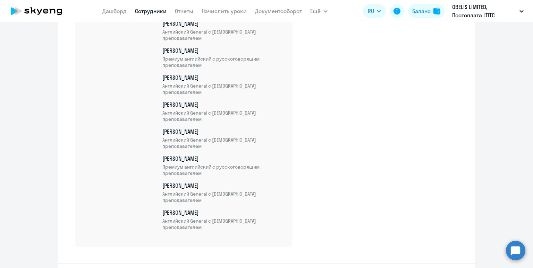
scroll to position [10709, 0]
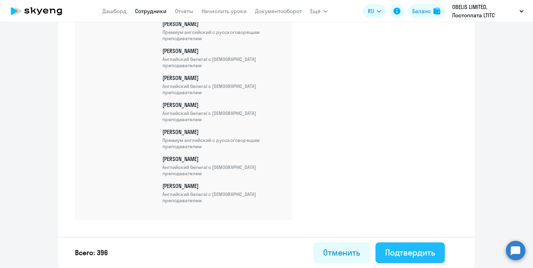
click at [409, 252] on div "Подтвердить" at bounding box center [410, 252] width 50 height 11
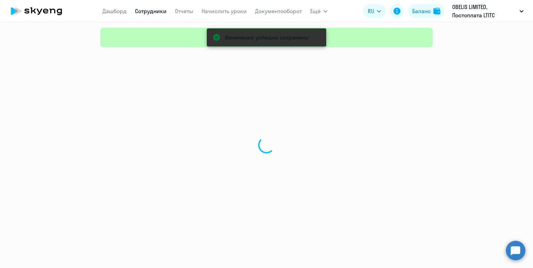
select select "30"
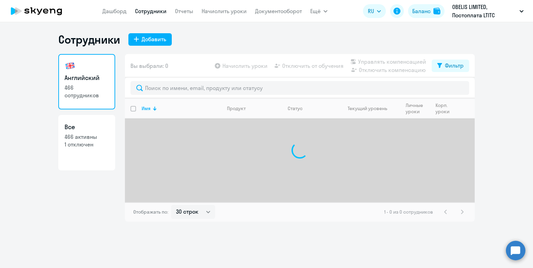
select select "30"
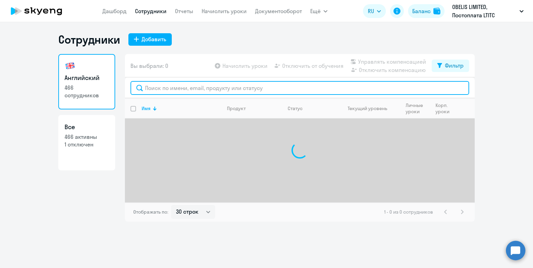
click at [188, 90] on input "text" at bounding box center [299, 88] width 338 height 14
type input ","
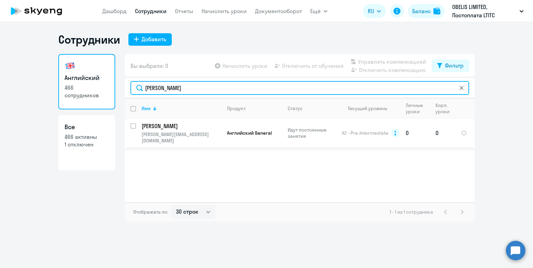
type input "брин"
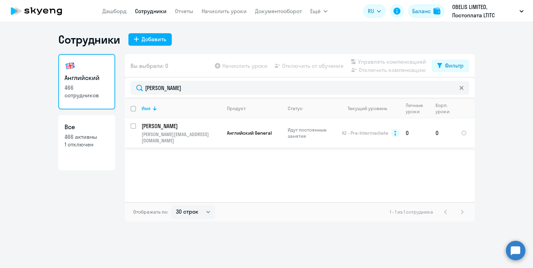
click at [134, 126] on input "select row 6458729" at bounding box center [137, 130] width 14 height 14
checkbox input "true"
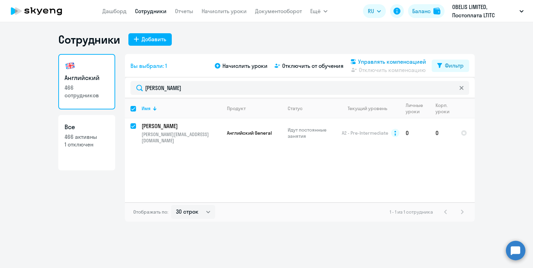
click at [369, 62] on span "Управлять компенсацией" at bounding box center [392, 62] width 68 height 8
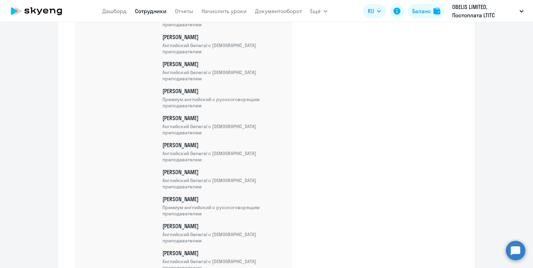
scroll to position [10736, 0]
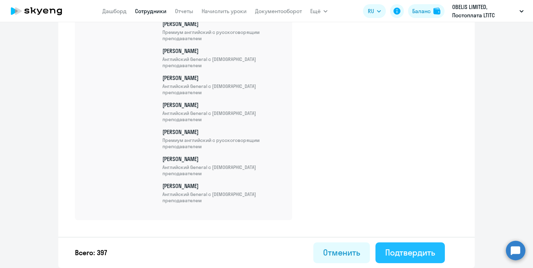
click at [411, 255] on div "Подтвердить" at bounding box center [410, 252] width 50 height 11
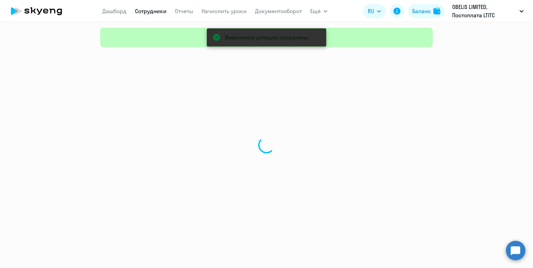
select select "30"
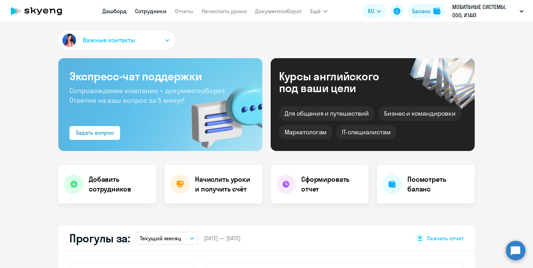
select select "30"
click at [148, 11] on link "Сотрудники" at bounding box center [151, 11] width 32 height 7
select select "30"
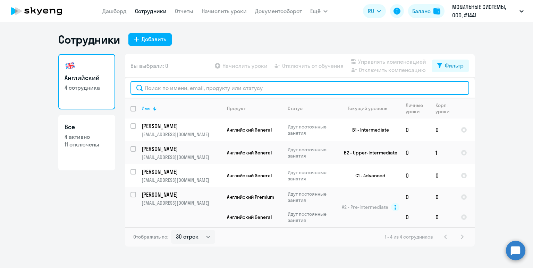
click at [181, 85] on input "text" at bounding box center [299, 88] width 338 height 14
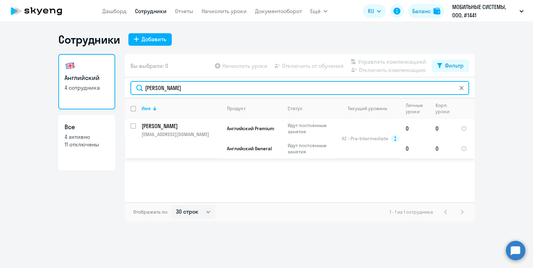
type input "[PERSON_NAME]"
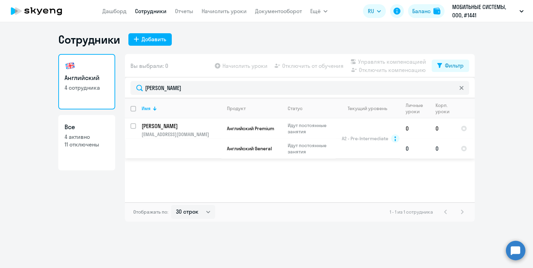
click at [300, 139] on td "Идут постоянные занятия" at bounding box center [308, 149] width 53 height 20
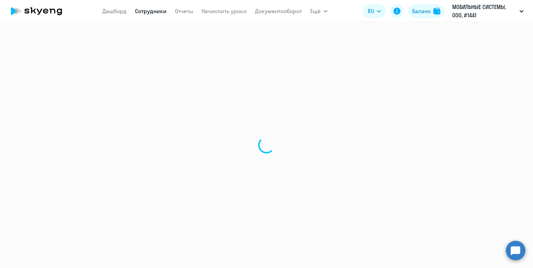
select select "english"
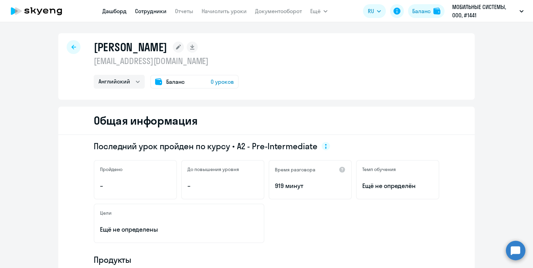
click at [111, 14] on link "Дашборд" at bounding box center [114, 11] width 24 height 7
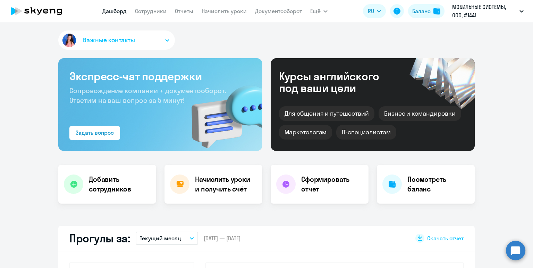
select select "30"
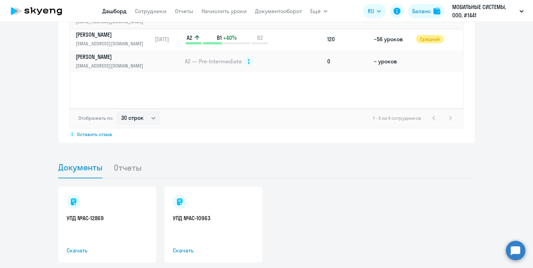
scroll to position [581, 0]
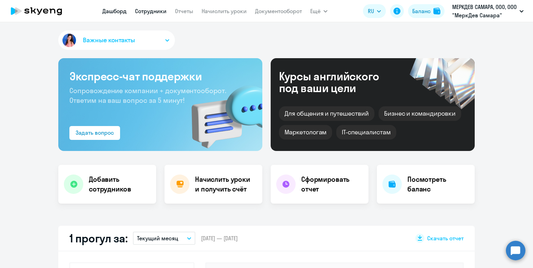
click at [156, 12] on link "Сотрудники" at bounding box center [151, 11] width 32 height 7
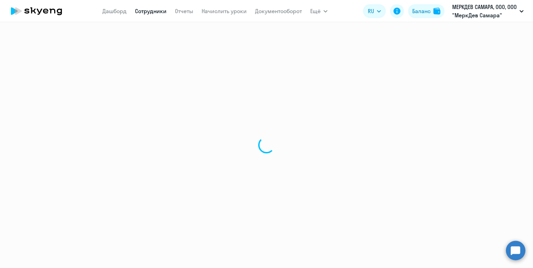
select select "30"
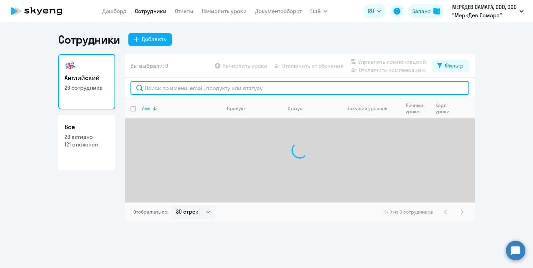
click at [175, 89] on input "text" at bounding box center [299, 88] width 338 height 14
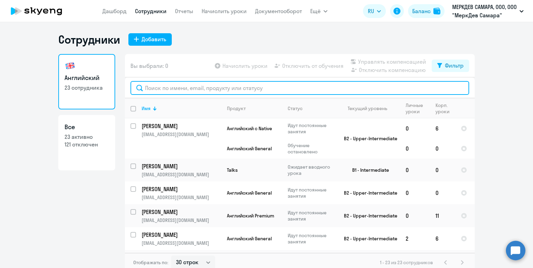
paste input "[EMAIL_ADDRESS][DOMAIN_NAME] -"
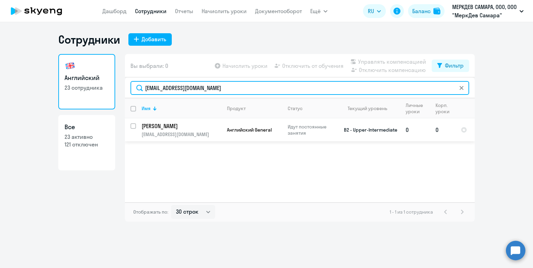
type input "[EMAIL_ADDRESS][DOMAIN_NAME]"
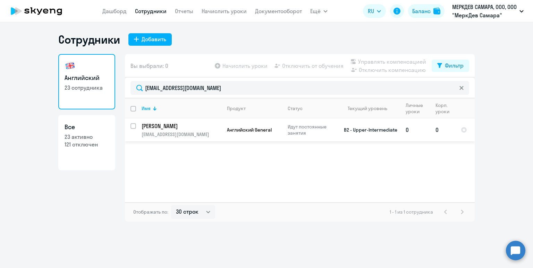
click at [194, 131] on p "[EMAIL_ADDRESS][DOMAIN_NAME]" at bounding box center [180, 134] width 79 height 6
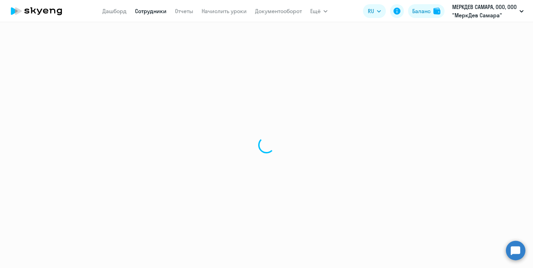
select select "english"
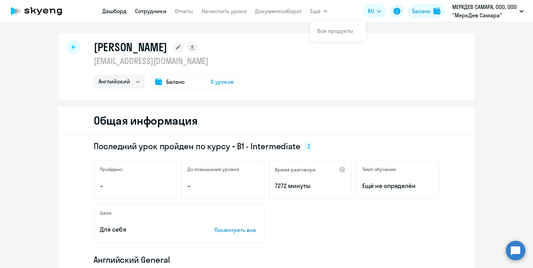
click at [102, 11] on link "Дашборд" at bounding box center [114, 11] width 24 height 7
